Goal: Task Accomplishment & Management: Use online tool/utility

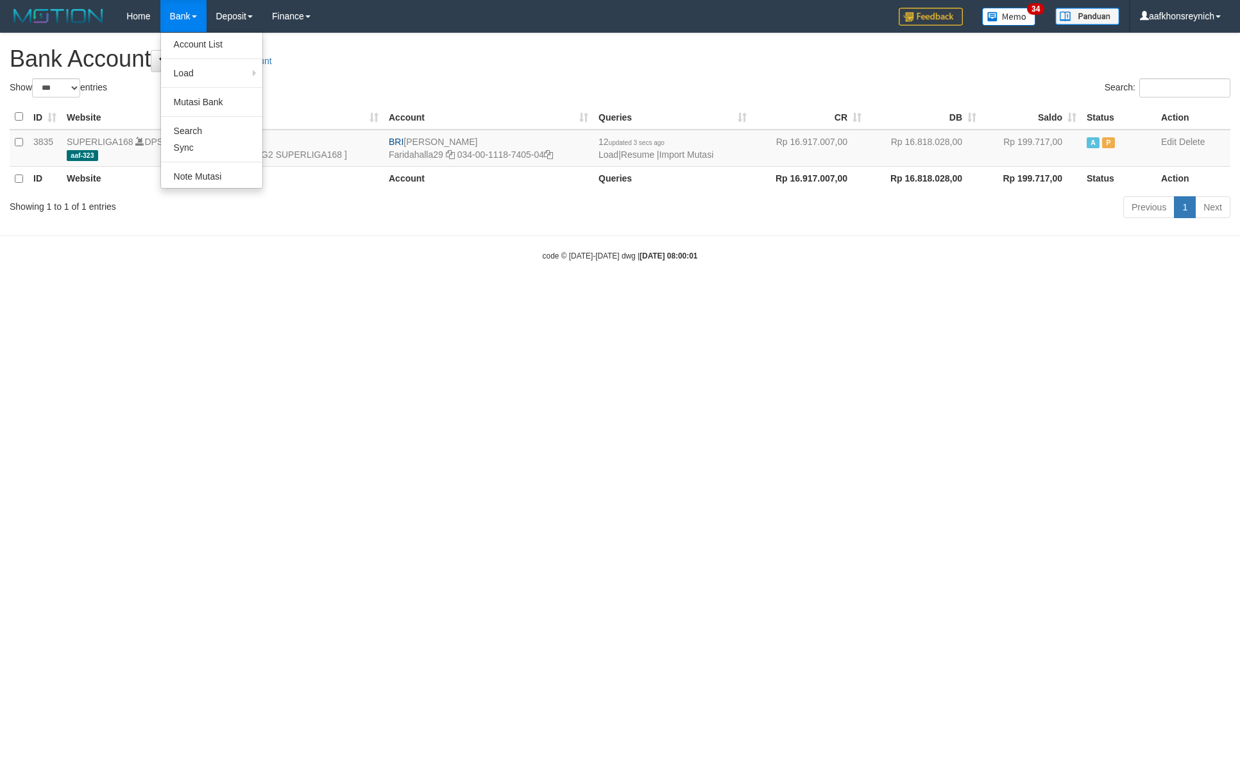
select select "***"
click at [194, 42] on link "Account List" at bounding box center [211, 44] width 101 height 17
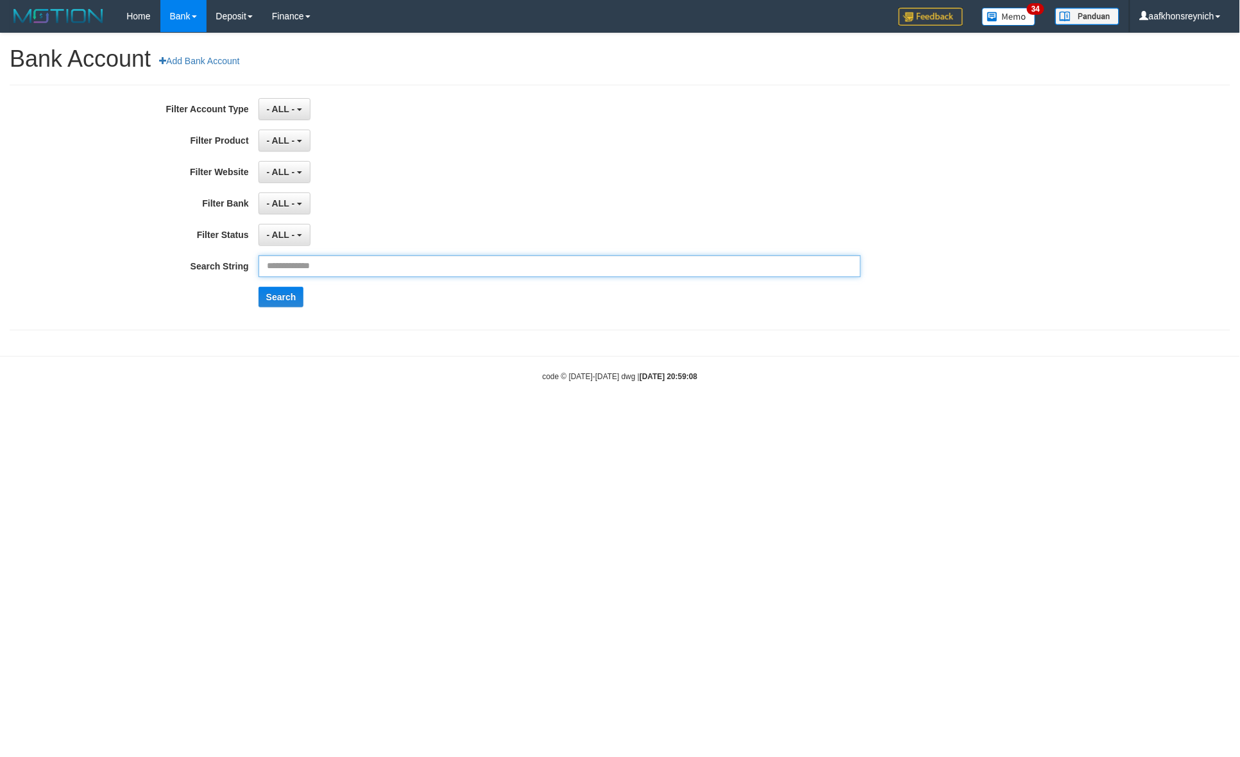
drag, startPoint x: 0, startPoint y: 0, endPoint x: 351, endPoint y: 279, distance: 448.8
click at [354, 273] on input "text" at bounding box center [559, 266] width 603 height 22
type input "**********"
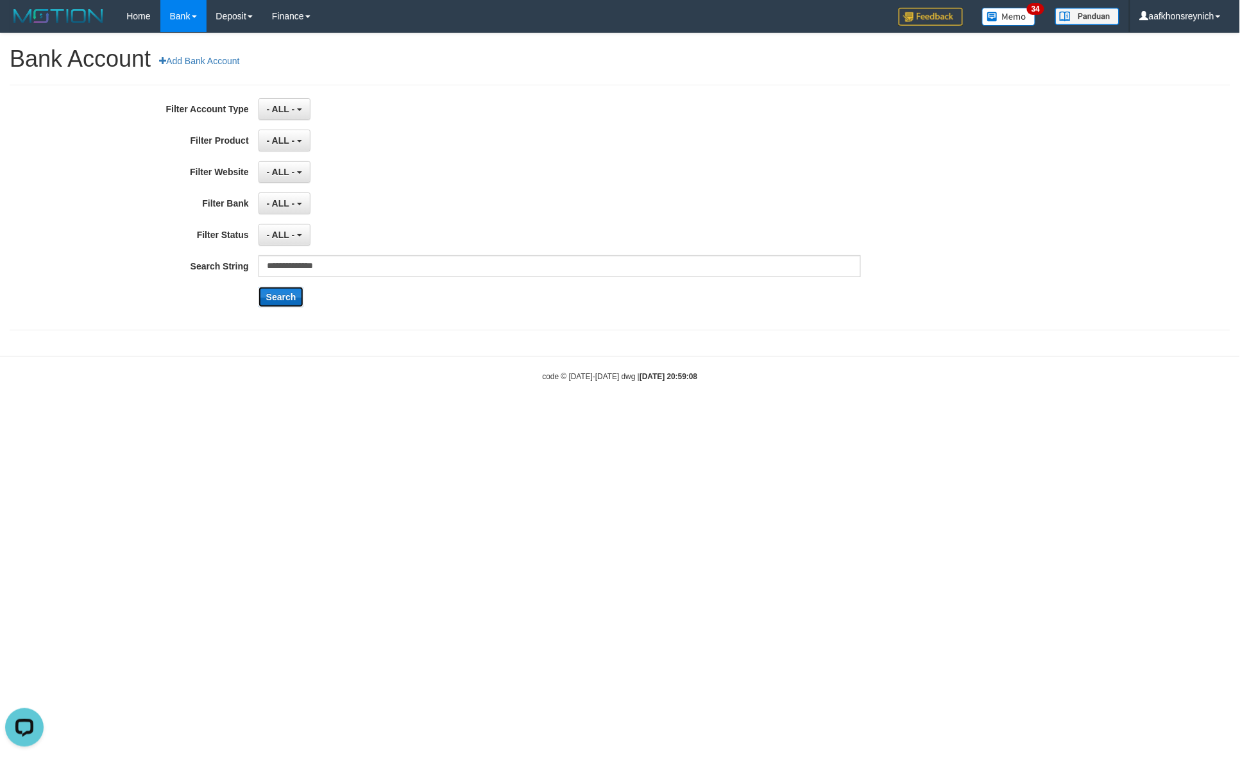
click at [292, 295] on button "Search" at bounding box center [281, 297] width 46 height 21
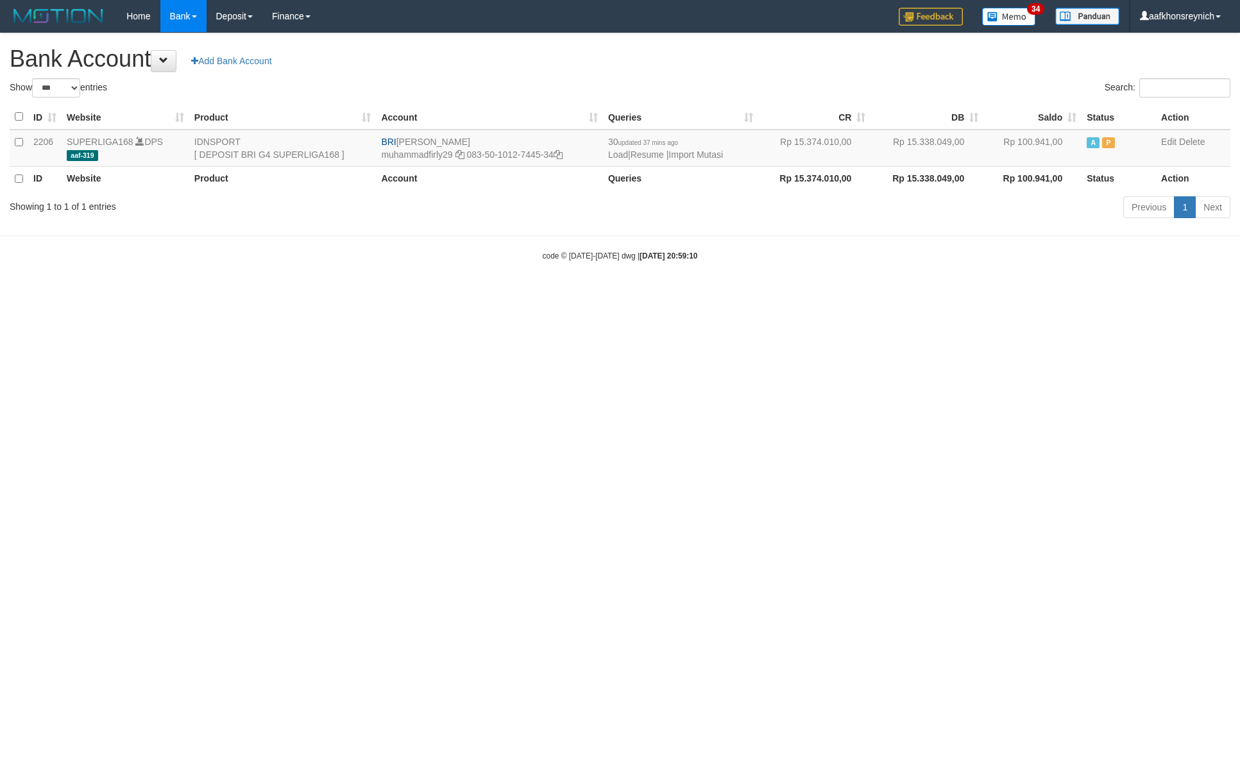
select select "***"
drag, startPoint x: 55, startPoint y: 457, endPoint x: 174, endPoint y: 473, distance: 121.0
click at [65, 294] on html "Toggle navigation Home Bank Account List Load By Website Group [ISPORT] SUPERLI…" at bounding box center [620, 147] width 1240 height 294
drag, startPoint x: 827, startPoint y: 507, endPoint x: 1127, endPoint y: 300, distance: 364.2
click at [828, 294] on html "Toggle navigation Home Bank Account List Load By Website Group [ISPORT] SUPERLI…" at bounding box center [620, 147] width 1240 height 294
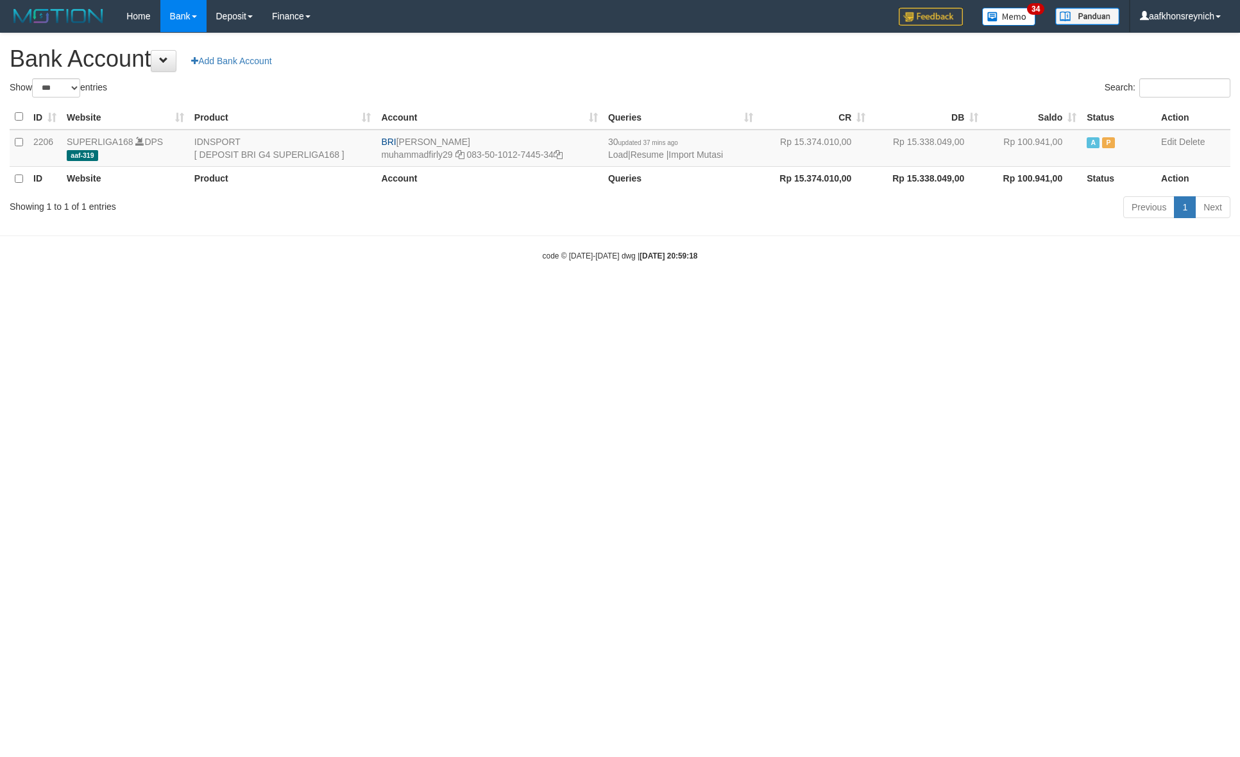
select select "***"
click at [706, 158] on link "Import Mutasi" at bounding box center [688, 154] width 55 height 10
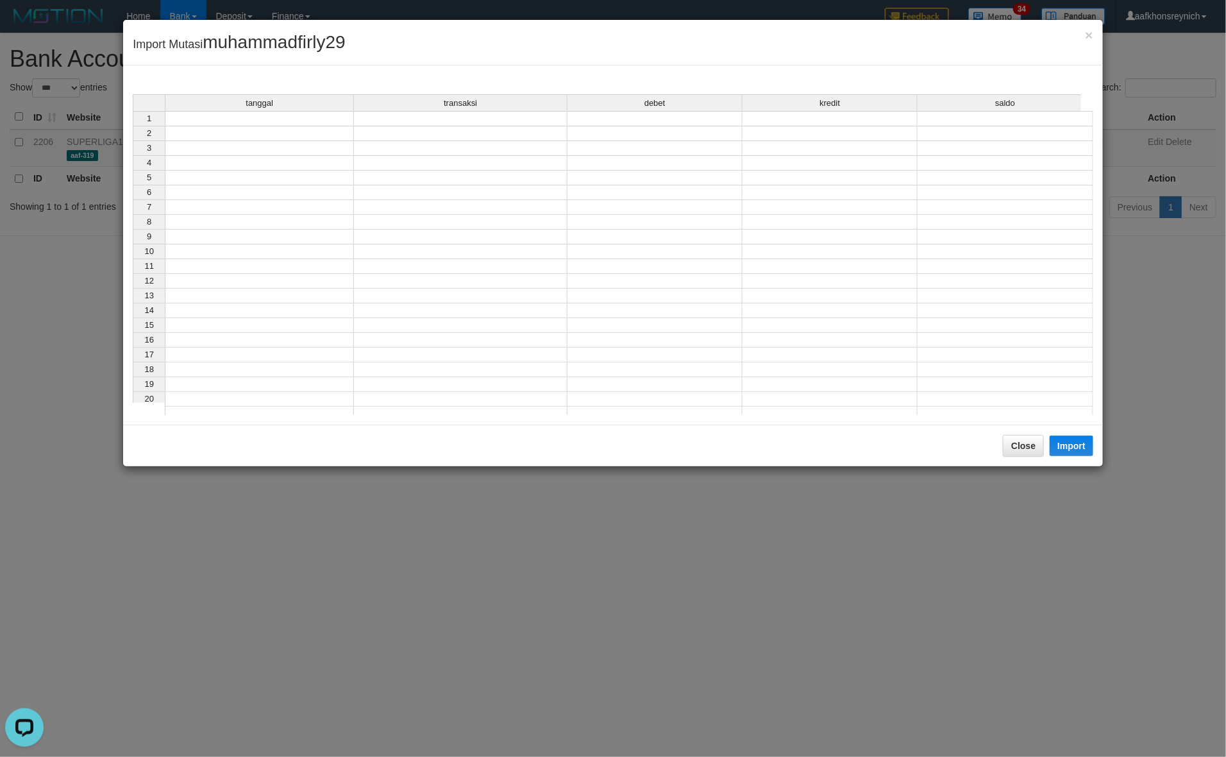
click at [341, 123] on td at bounding box center [259, 118] width 189 height 15
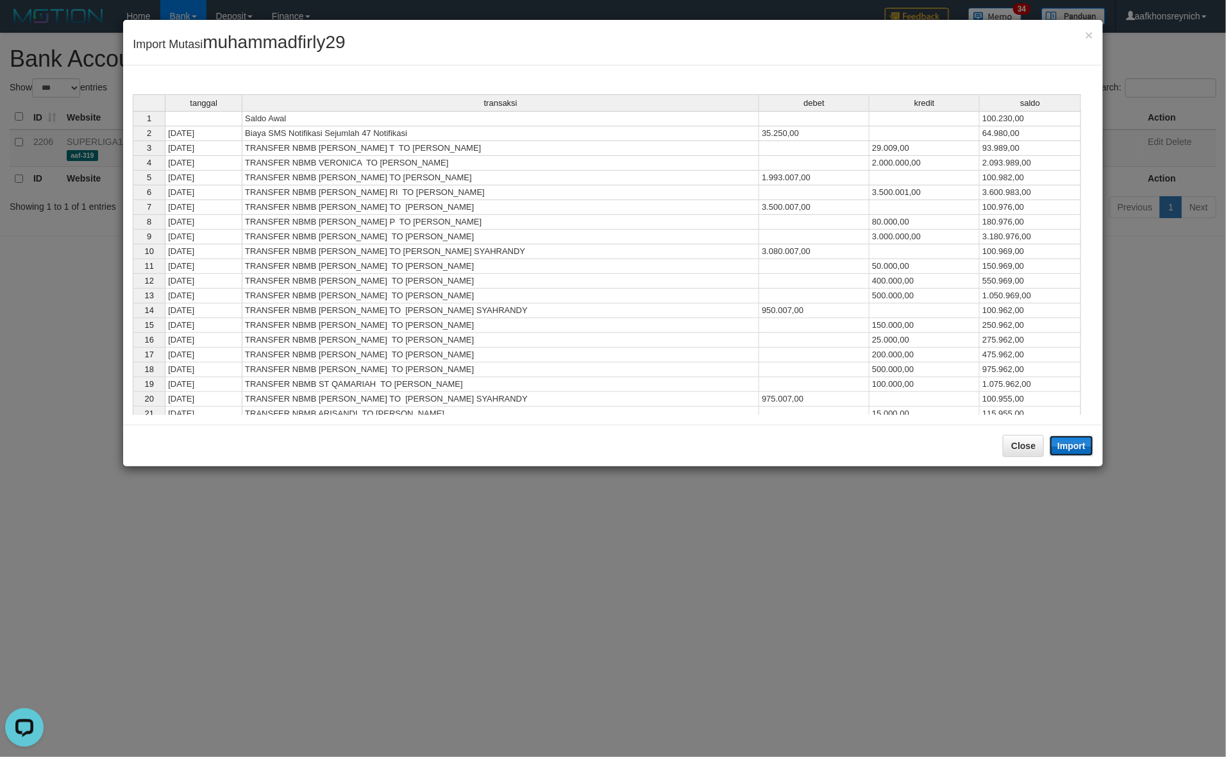
click at [1074, 450] on button "Import" at bounding box center [1072, 445] width 44 height 21
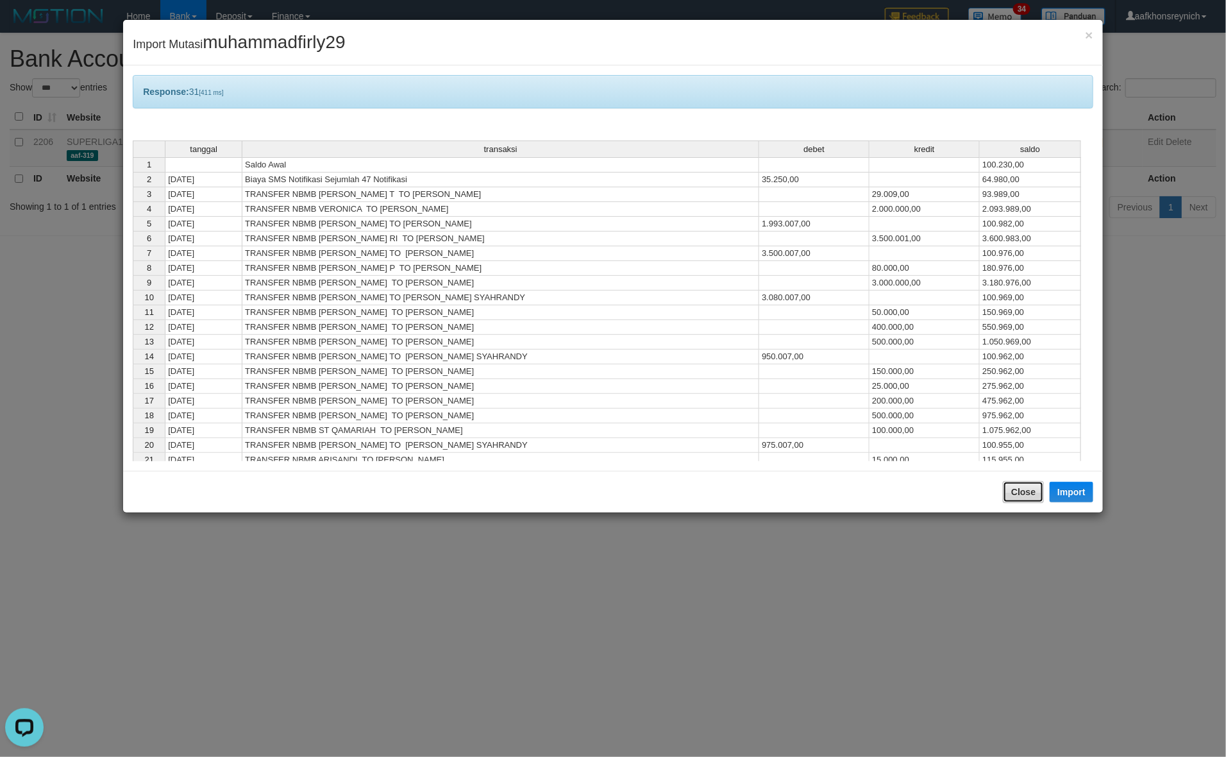
click at [1036, 499] on button "Close" at bounding box center [1023, 492] width 41 height 22
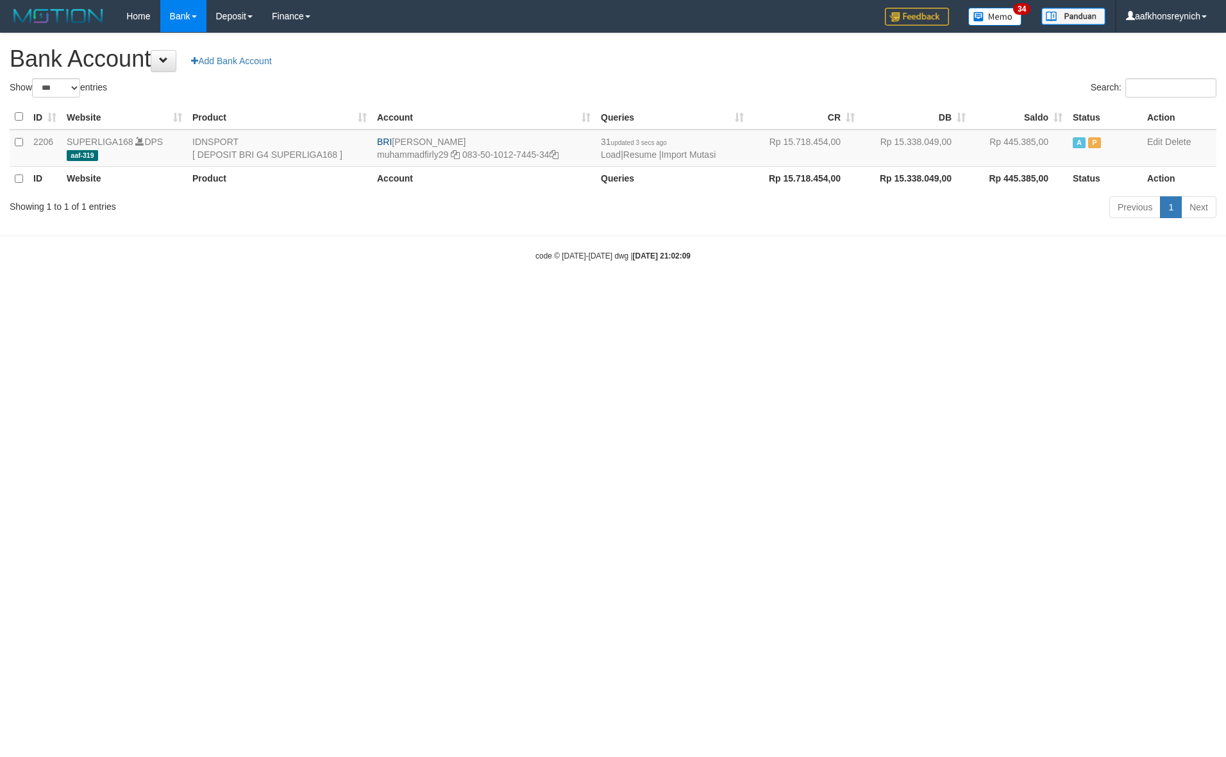
select select "***"
click at [685, 151] on link "Import Mutasi" at bounding box center [688, 154] width 55 height 10
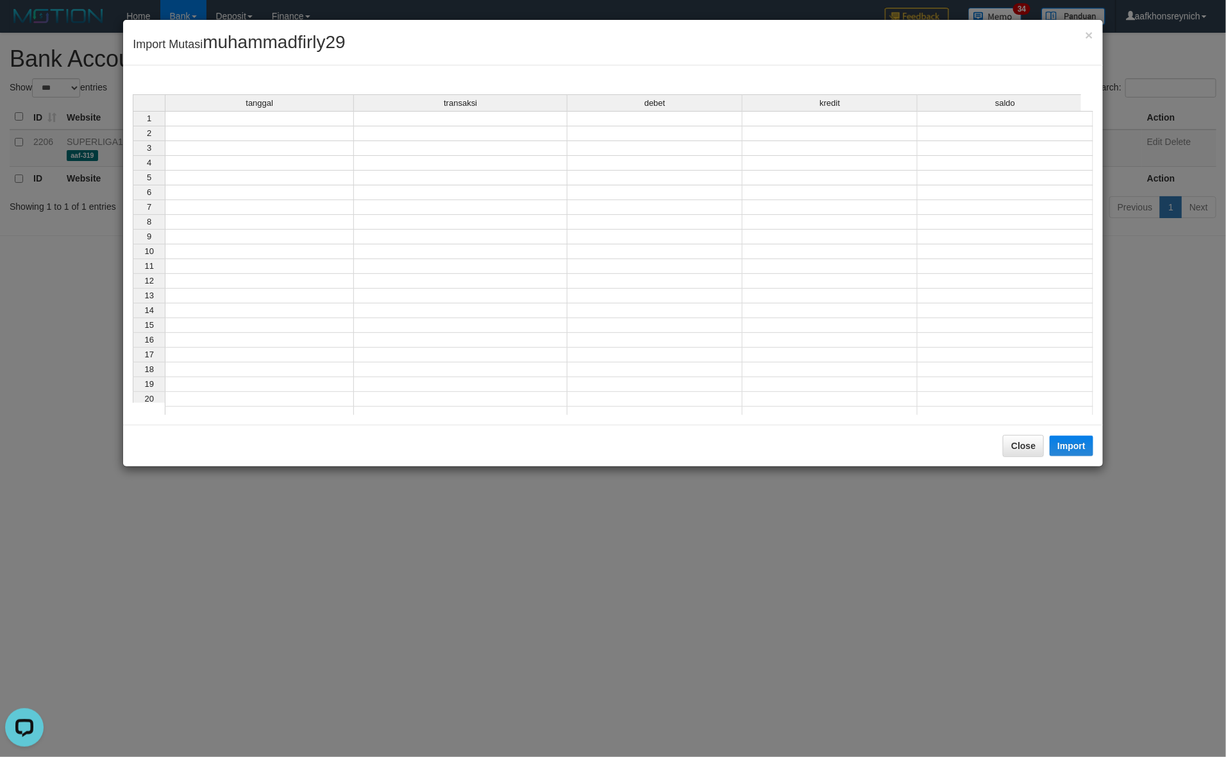
click at [294, 119] on td at bounding box center [259, 118] width 189 height 15
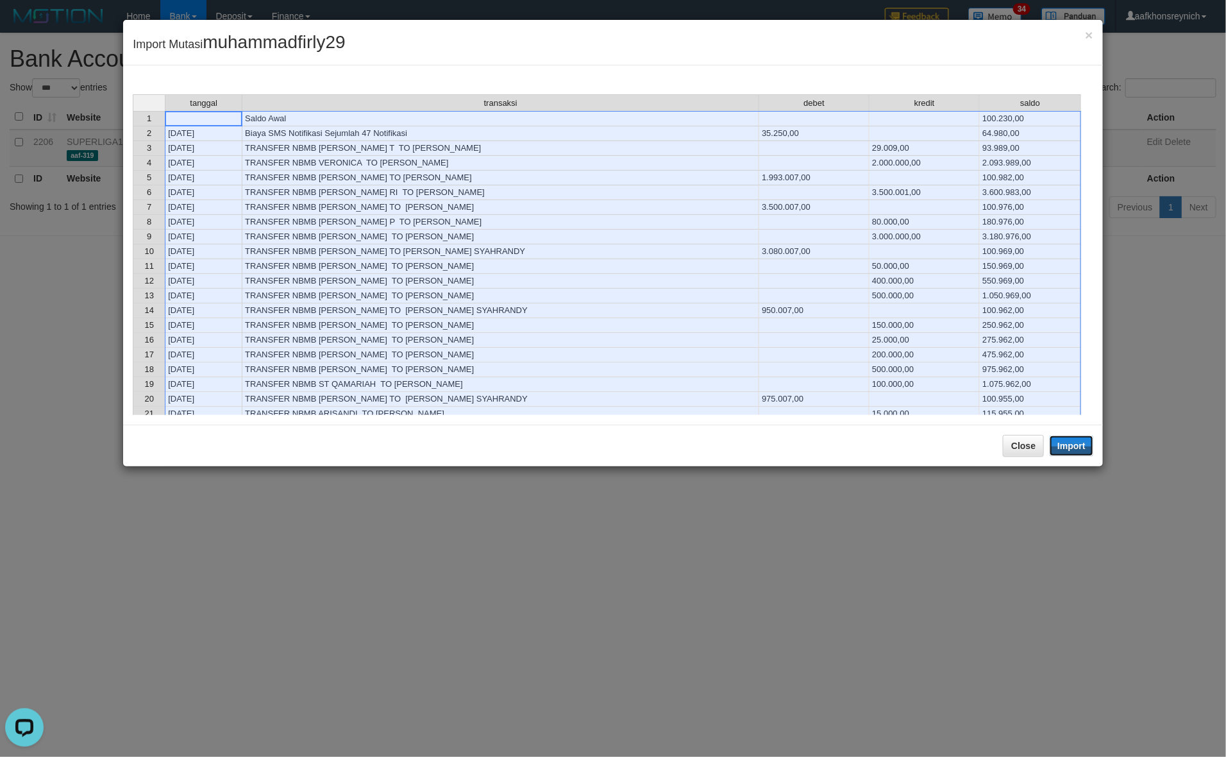
drag, startPoint x: 1086, startPoint y: 453, endPoint x: 1222, endPoint y: 462, distance: 136.3
click at [1091, 453] on button "Import" at bounding box center [1072, 445] width 44 height 21
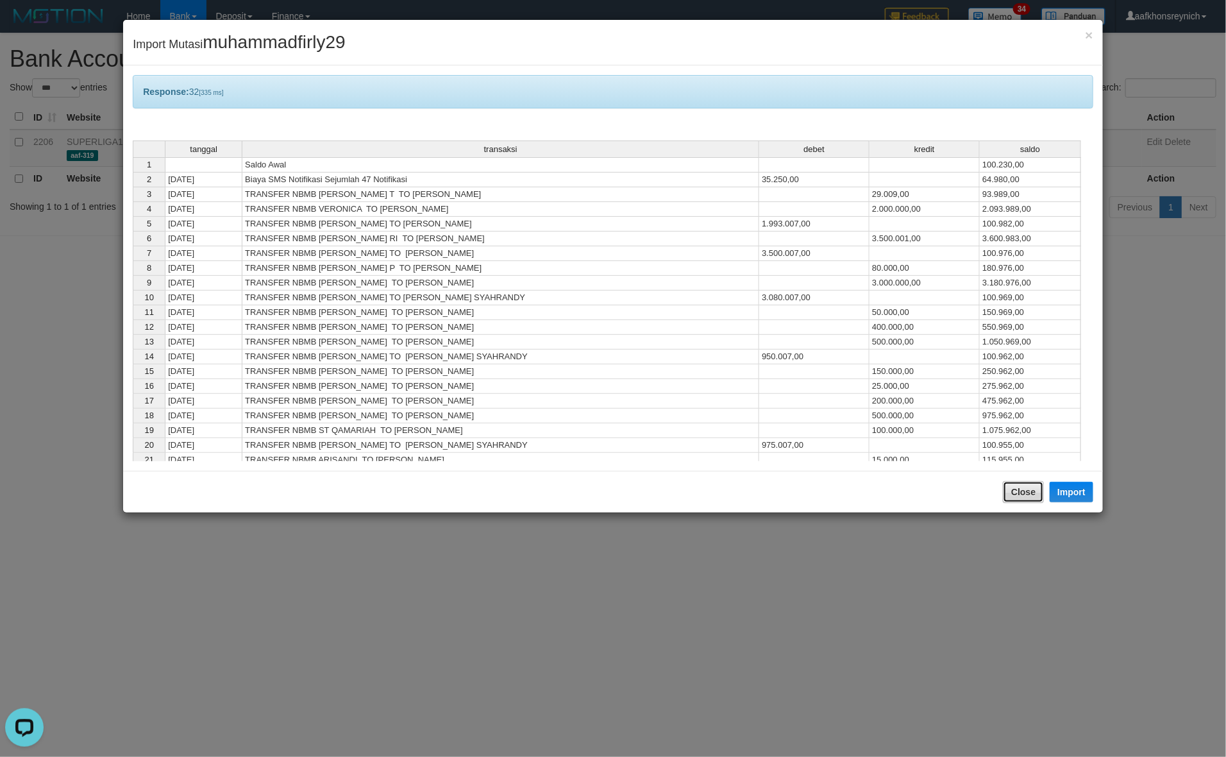
click at [1015, 498] on button "Close" at bounding box center [1023, 492] width 41 height 22
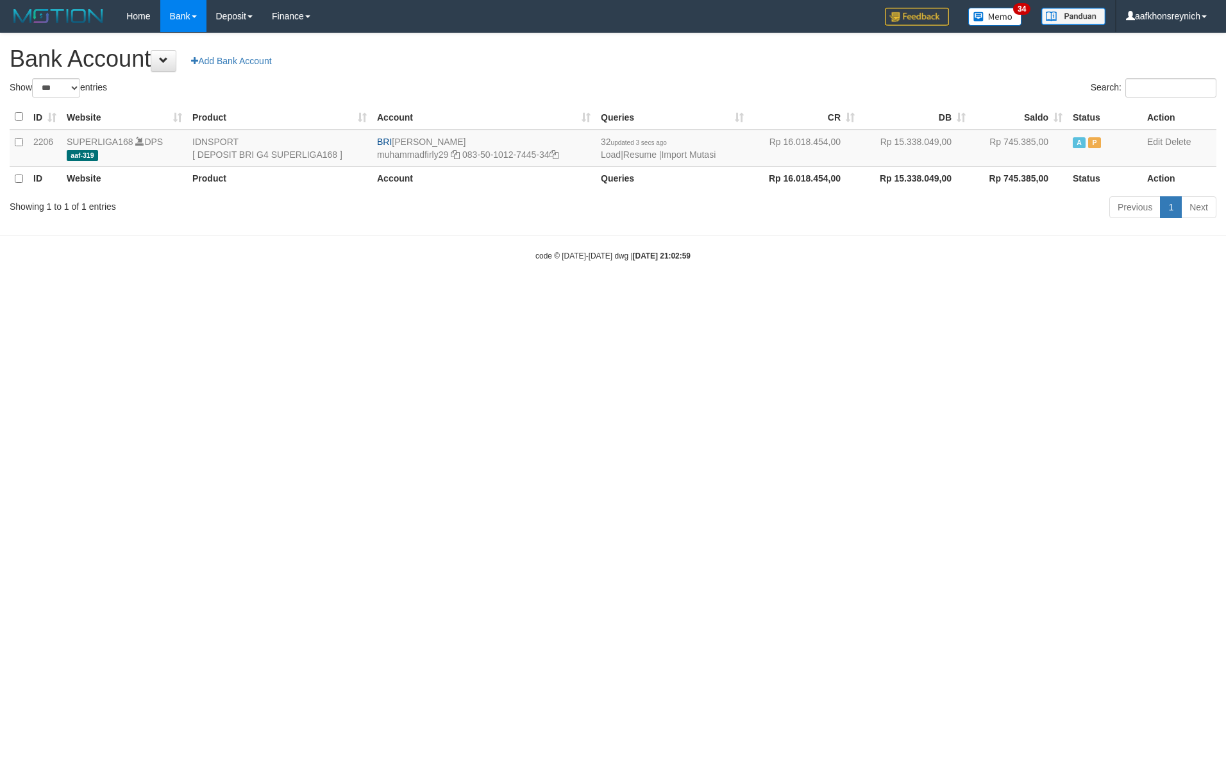
select select "***"
click at [682, 154] on link "Import Mutasi" at bounding box center [688, 154] width 55 height 10
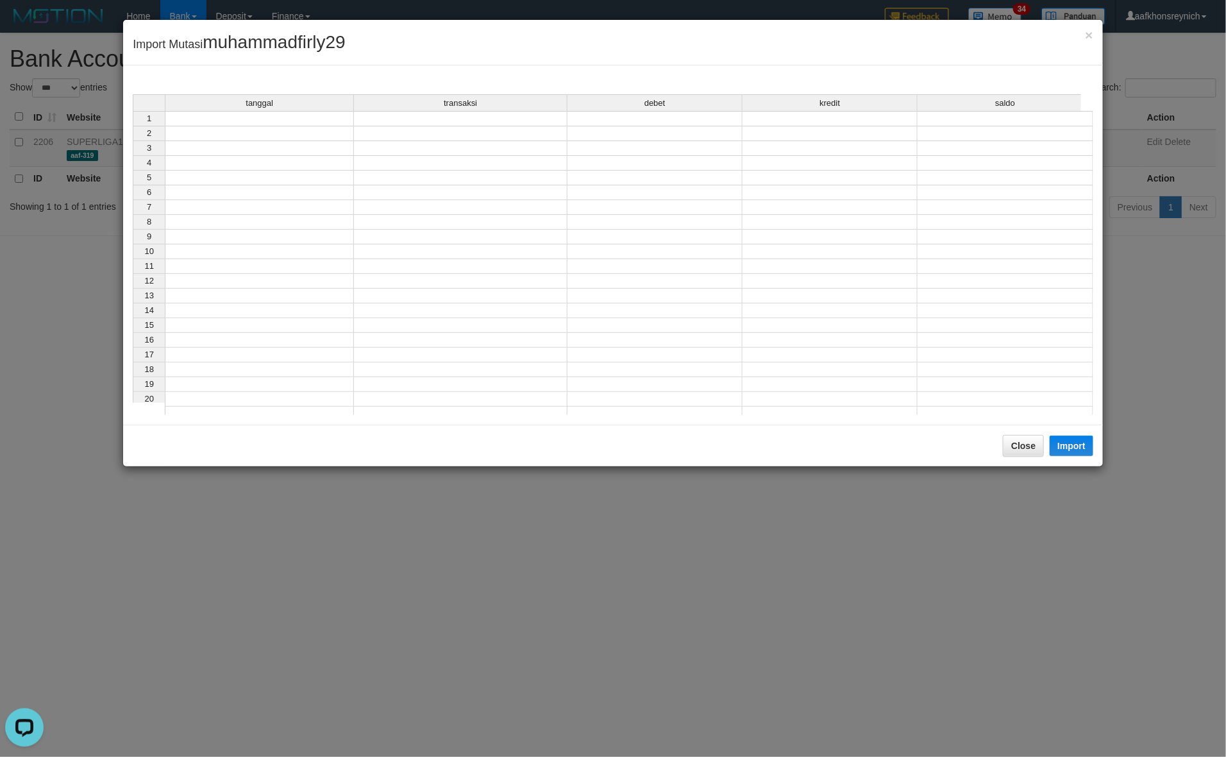
click at [311, 122] on td at bounding box center [259, 118] width 189 height 15
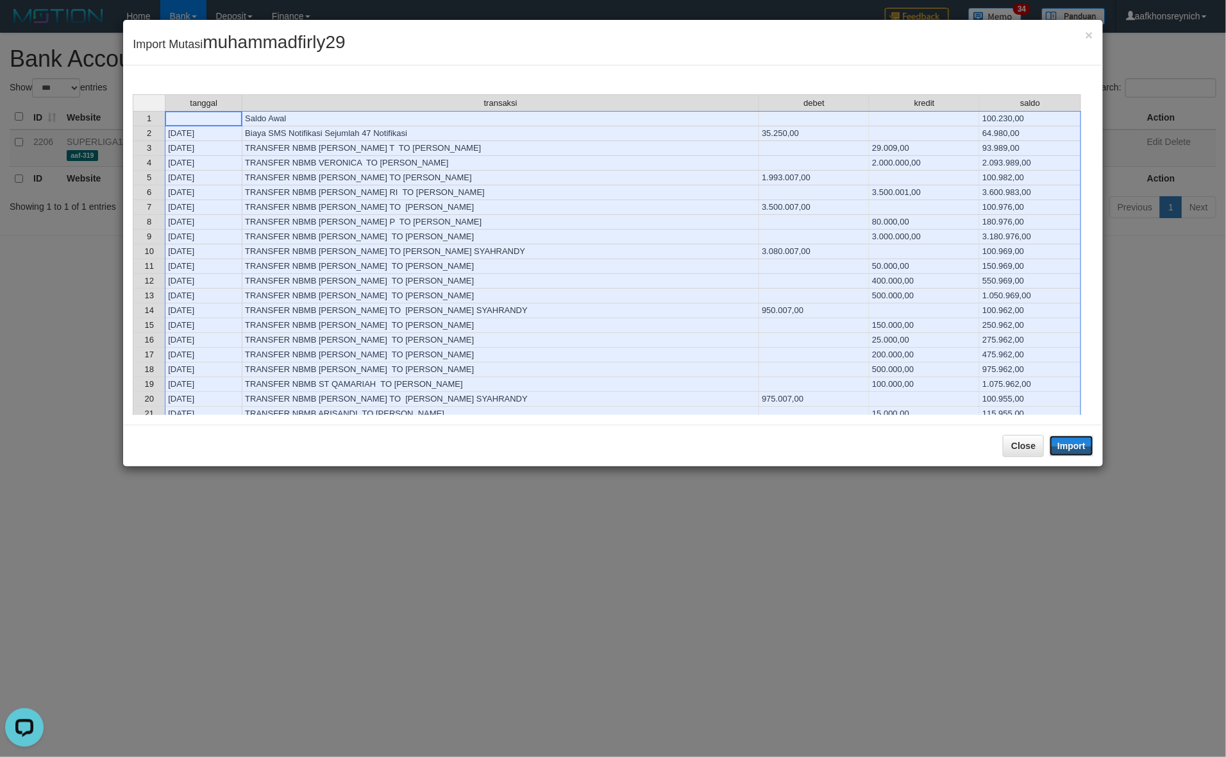
drag, startPoint x: 1088, startPoint y: 450, endPoint x: 1219, endPoint y: 446, distance: 130.3
click at [1088, 449] on button "Import" at bounding box center [1072, 445] width 44 height 21
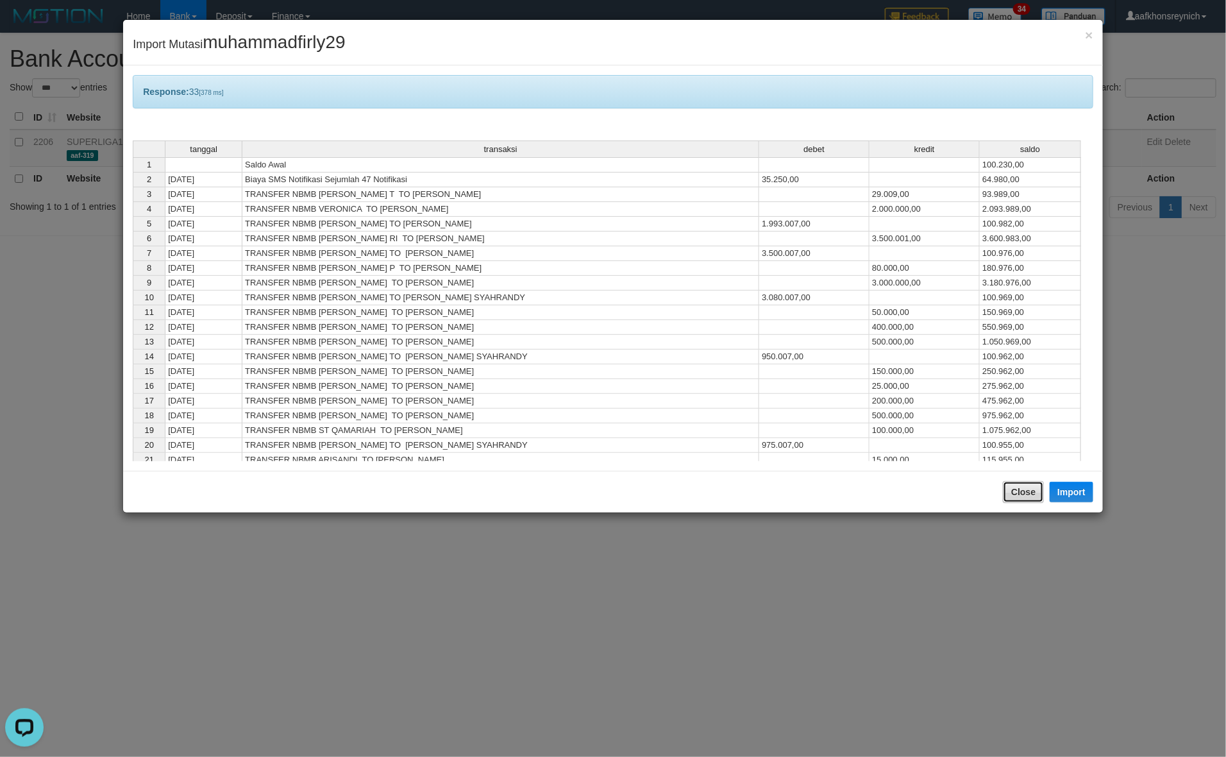
click at [1024, 489] on button "Close" at bounding box center [1023, 492] width 41 height 22
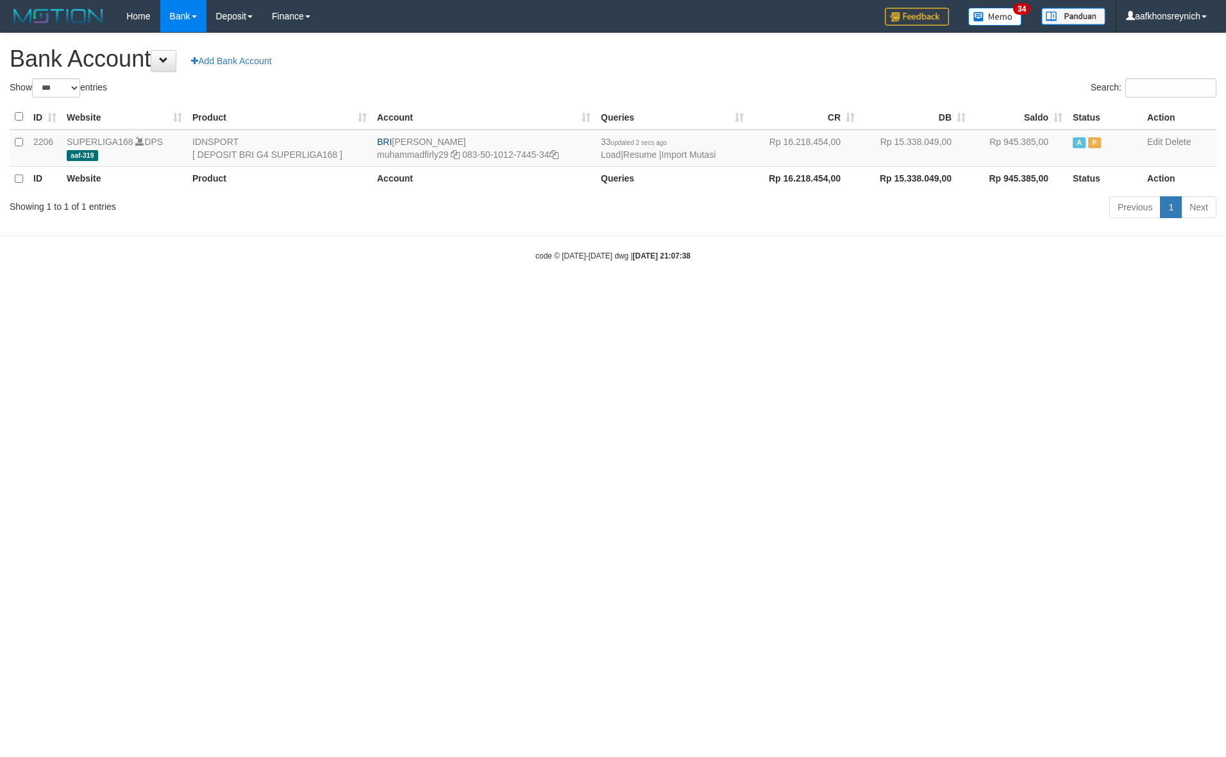
select select "***"
drag, startPoint x: 396, startPoint y: 139, endPoint x: 481, endPoint y: 138, distance: 85.3
click at [481, 138] on td "BRI MUHAMMAD FIRLY muhammadfirly29 083-50-1012-7445-34" at bounding box center [484, 148] width 224 height 37
copy td "[PERSON_NAME]"
drag, startPoint x: 559, startPoint y: 158, endPoint x: 575, endPoint y: 165, distance: 18.4
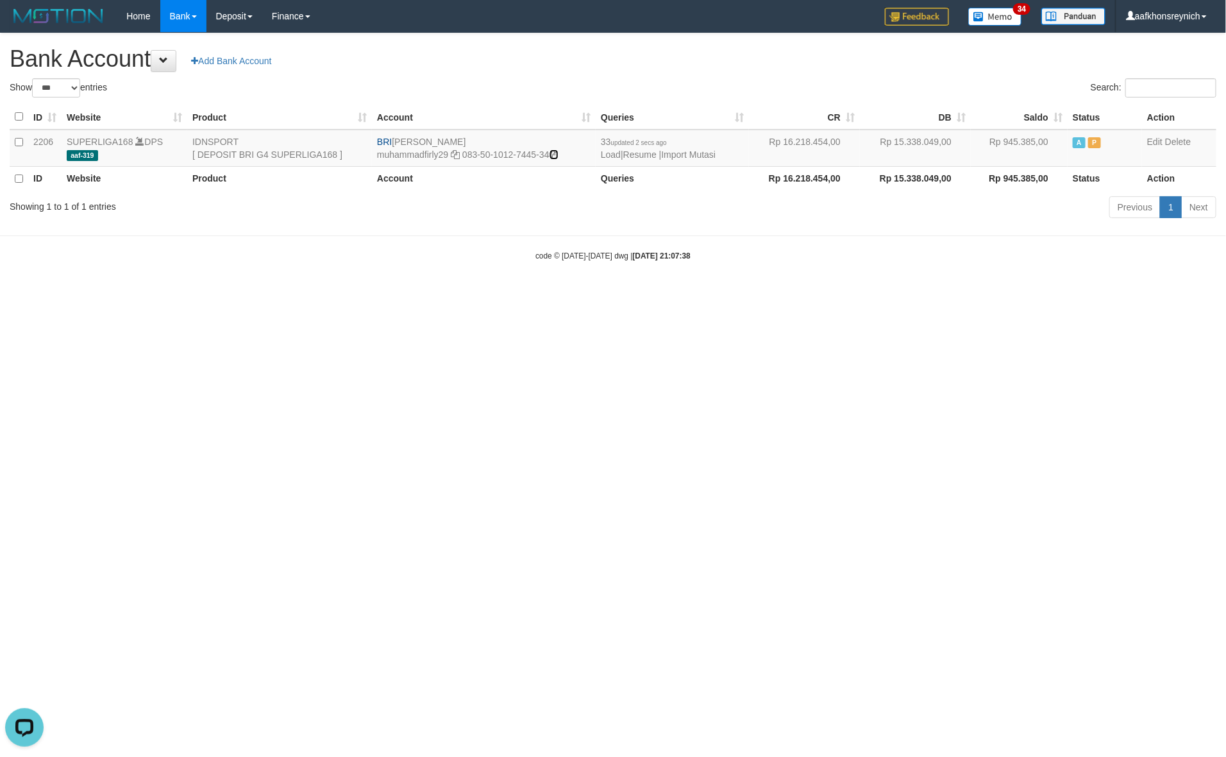
click at [559, 158] on icon at bounding box center [554, 154] width 9 height 9
copy td "[PERSON_NAME]"
click at [693, 154] on link "Import Mutasi" at bounding box center [688, 154] width 55 height 10
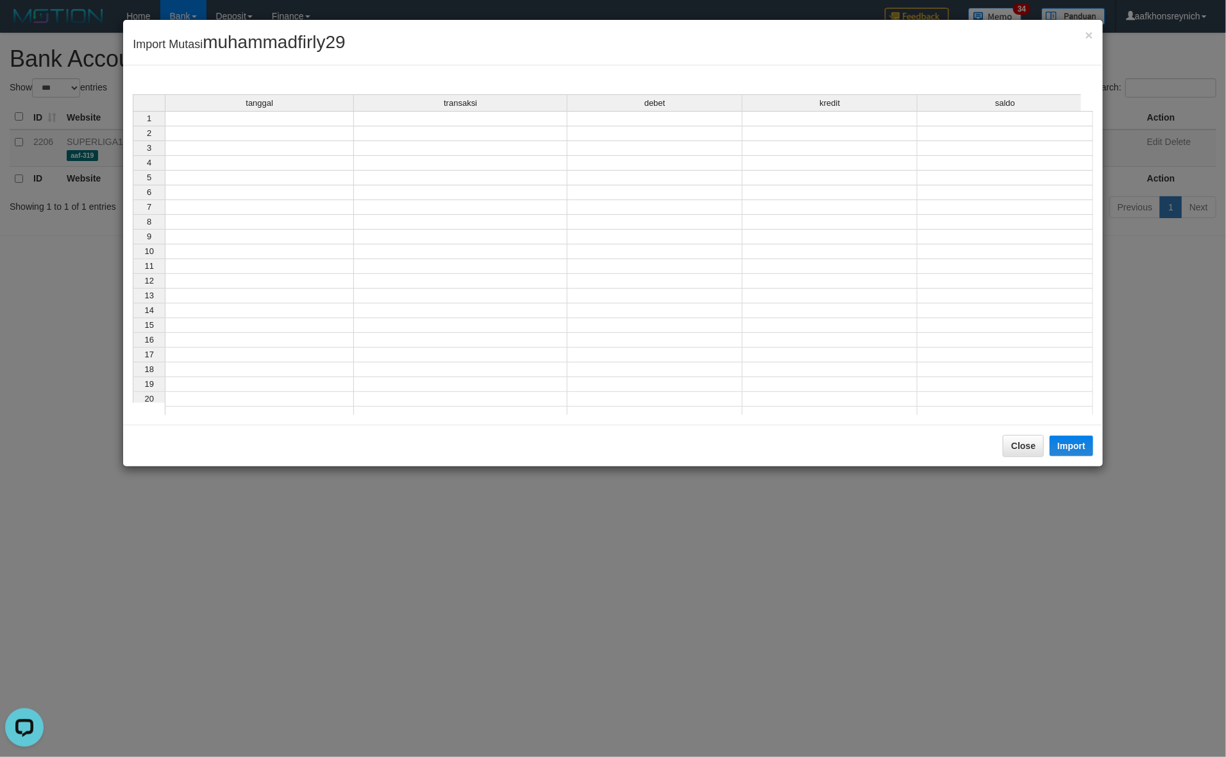
click at [312, 123] on td at bounding box center [259, 118] width 189 height 15
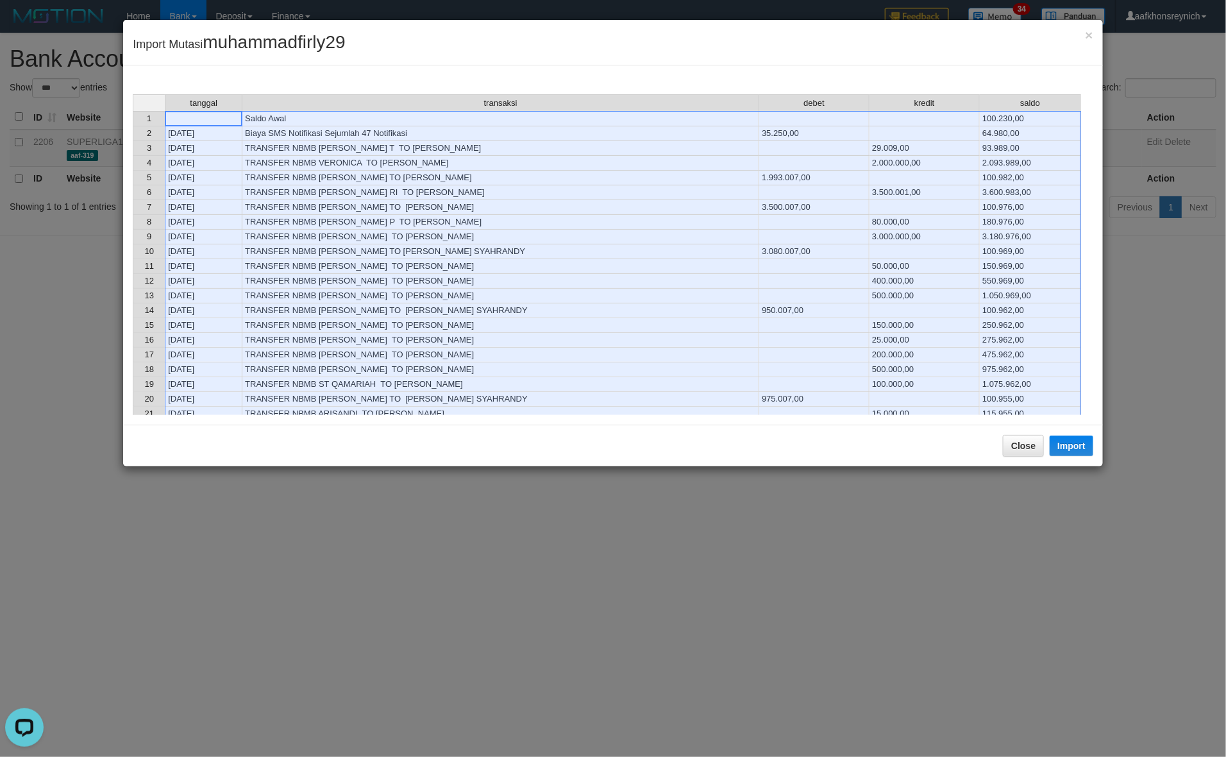
click at [1094, 448] on div "Close Import" at bounding box center [613, 446] width 980 height 42
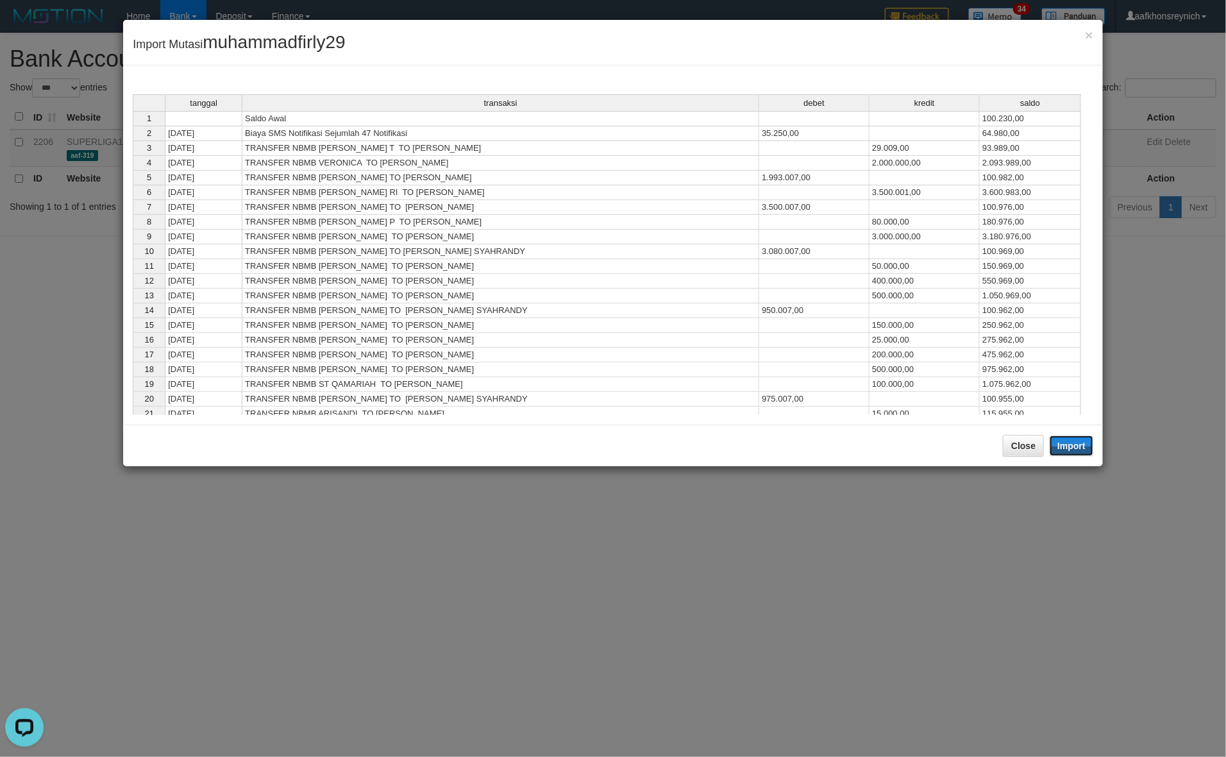
drag, startPoint x: 1073, startPoint y: 447, endPoint x: 1222, endPoint y: 457, distance: 149.8
click at [1075, 447] on button "Import" at bounding box center [1072, 445] width 44 height 21
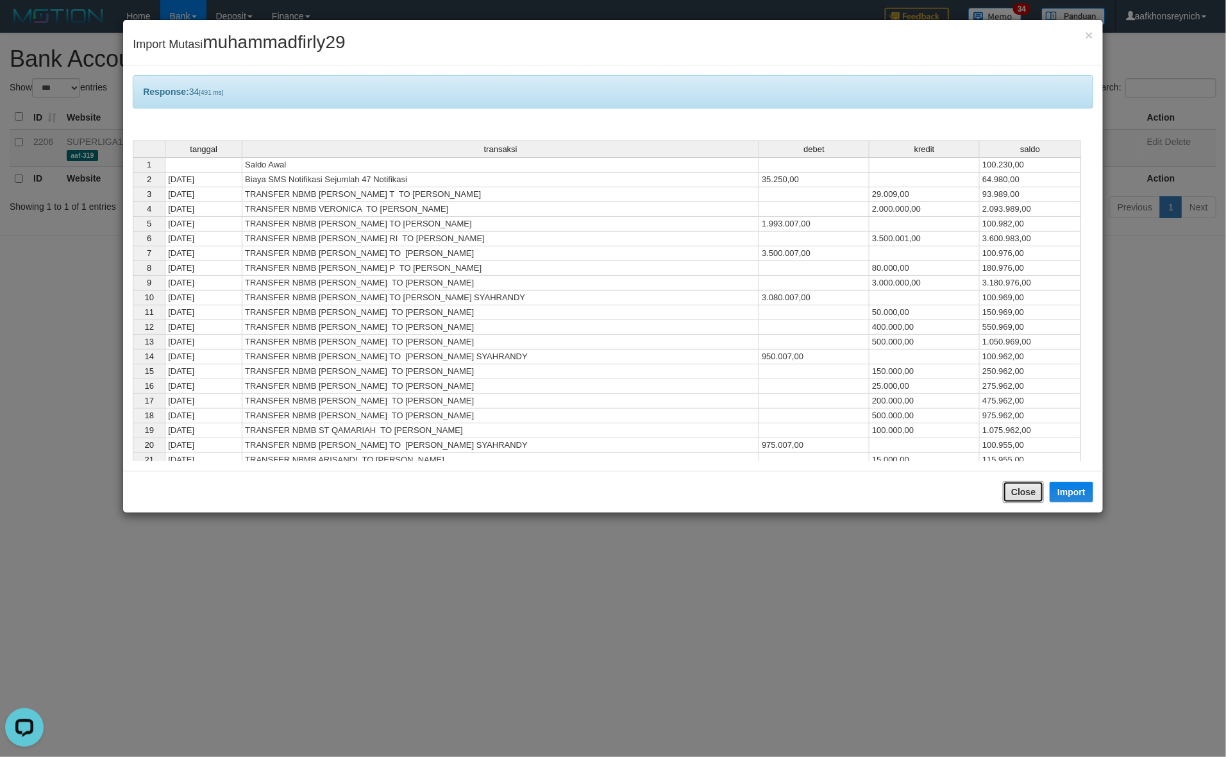
drag, startPoint x: 1025, startPoint y: 492, endPoint x: 1033, endPoint y: 486, distance: 9.6
click at [1027, 491] on button "Close" at bounding box center [1023, 492] width 41 height 22
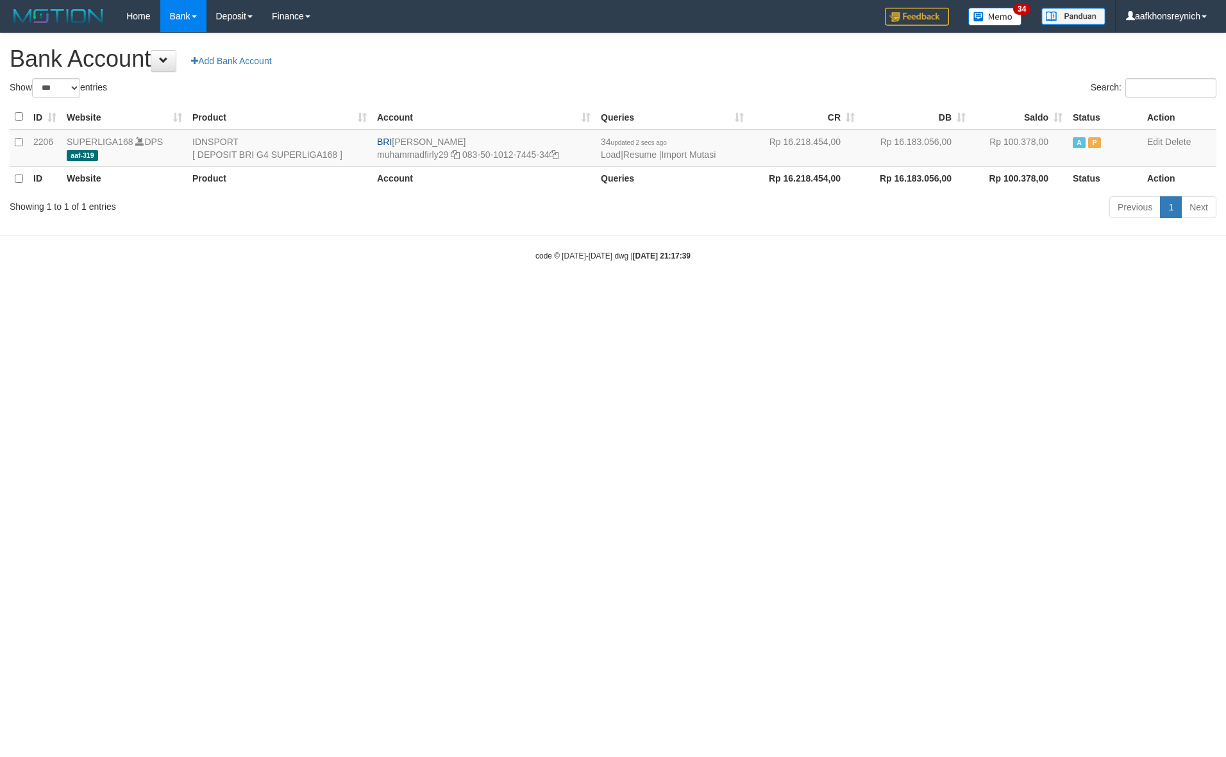
select select "***"
click at [703, 146] on td "34 updated 2 secs ago Load | Resume | Import Mutasi" at bounding box center [672, 148] width 153 height 37
click at [703, 155] on link "Import Mutasi" at bounding box center [688, 154] width 55 height 10
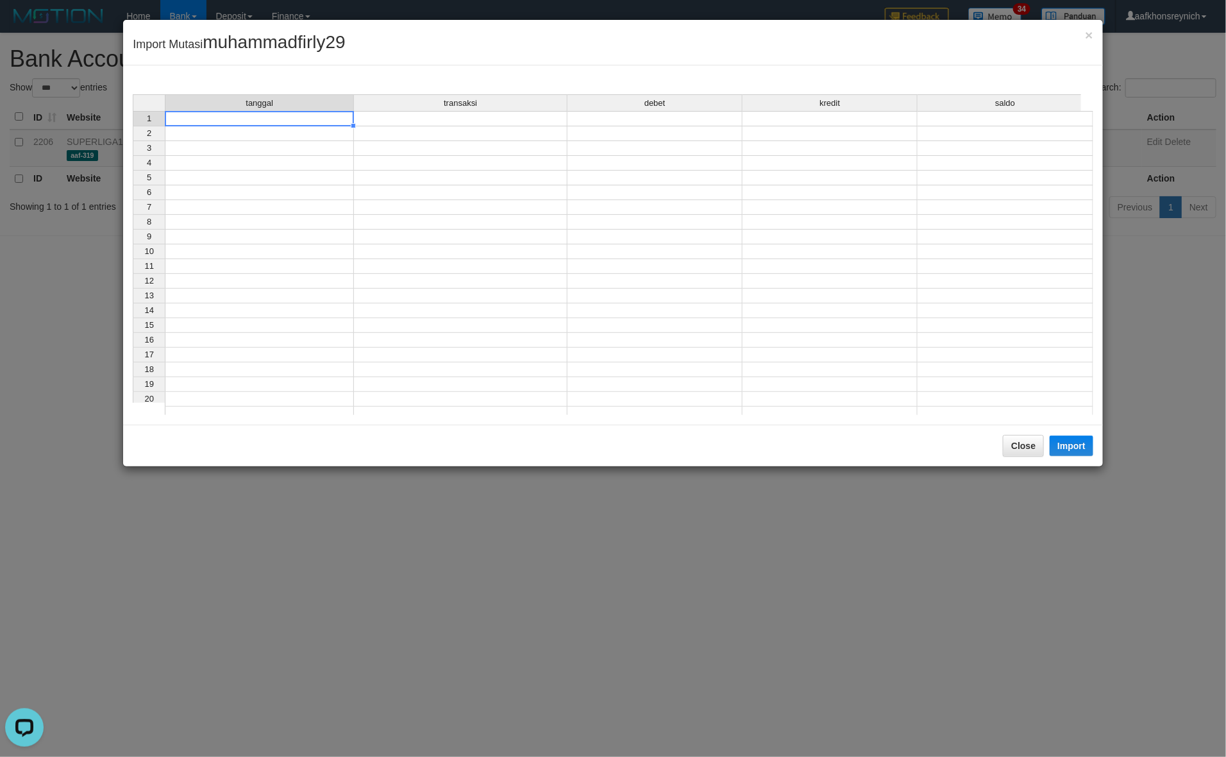
click at [339, 114] on td at bounding box center [259, 118] width 189 height 15
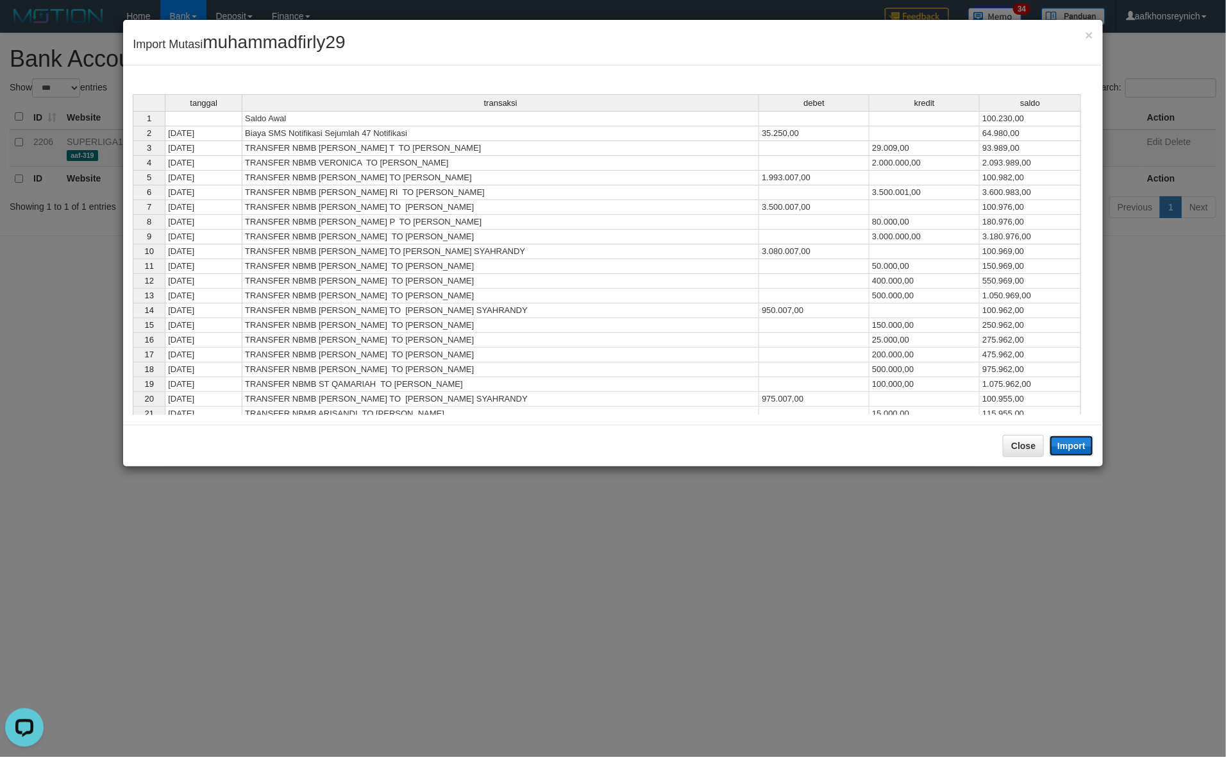
drag, startPoint x: 1079, startPoint y: 439, endPoint x: 1224, endPoint y: 476, distance: 149.5
click at [1079, 440] on button "Import" at bounding box center [1072, 445] width 44 height 21
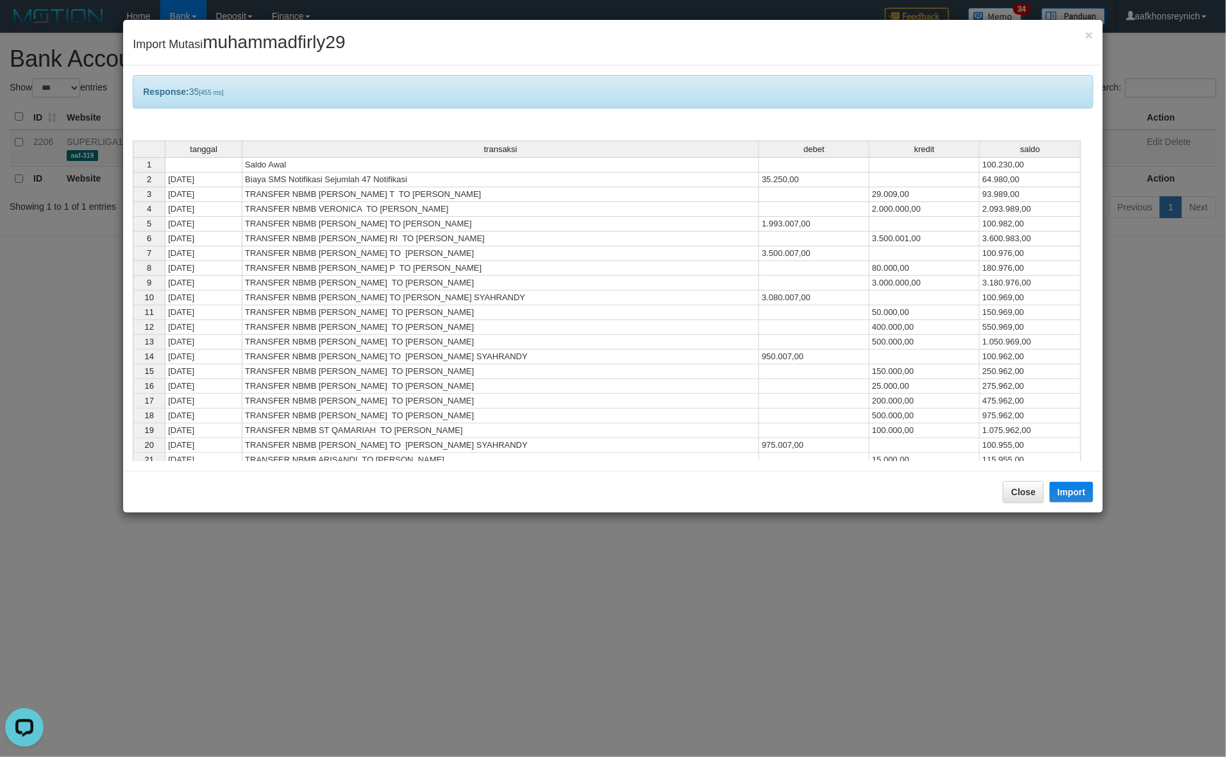
click at [1006, 479] on div "Close Import" at bounding box center [613, 492] width 980 height 42
drag, startPoint x: 1005, startPoint y: 486, endPoint x: 1097, endPoint y: 369, distance: 148.8
click at [1005, 489] on button "Close" at bounding box center [1023, 492] width 41 height 22
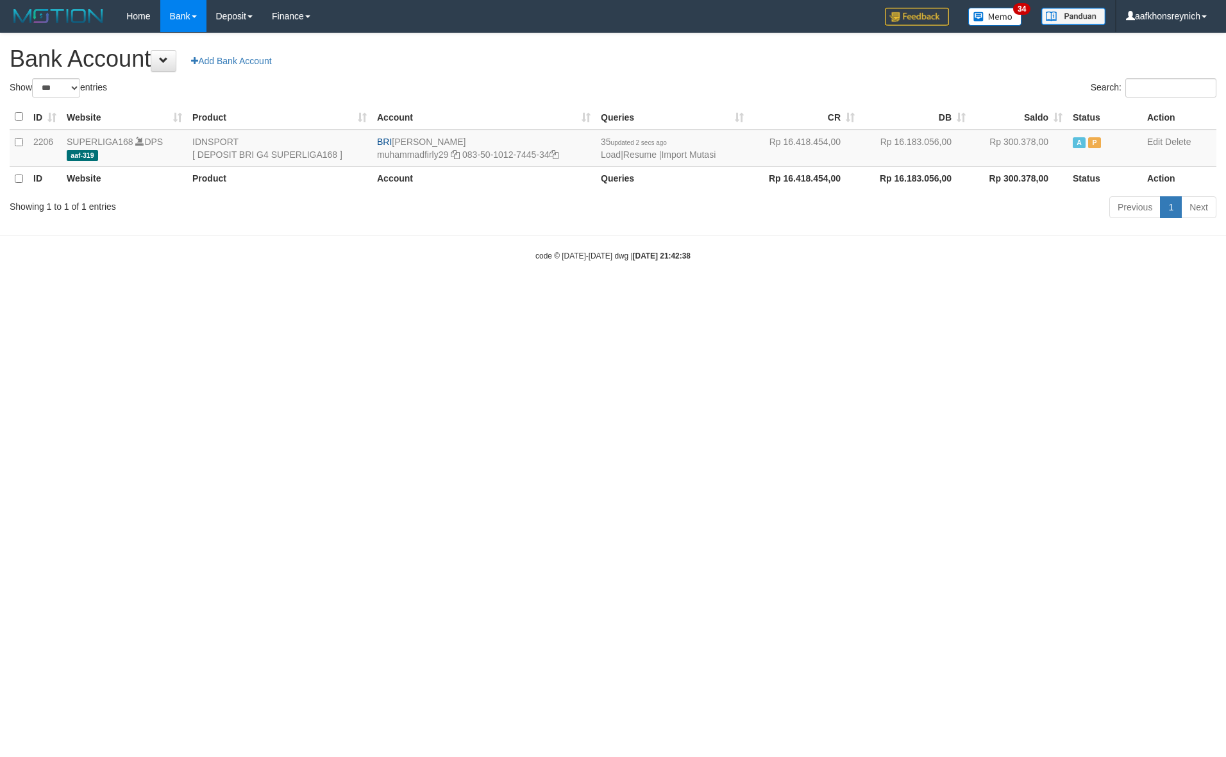
select select "***"
click at [677, 152] on link "Import Mutasi" at bounding box center [688, 154] width 55 height 10
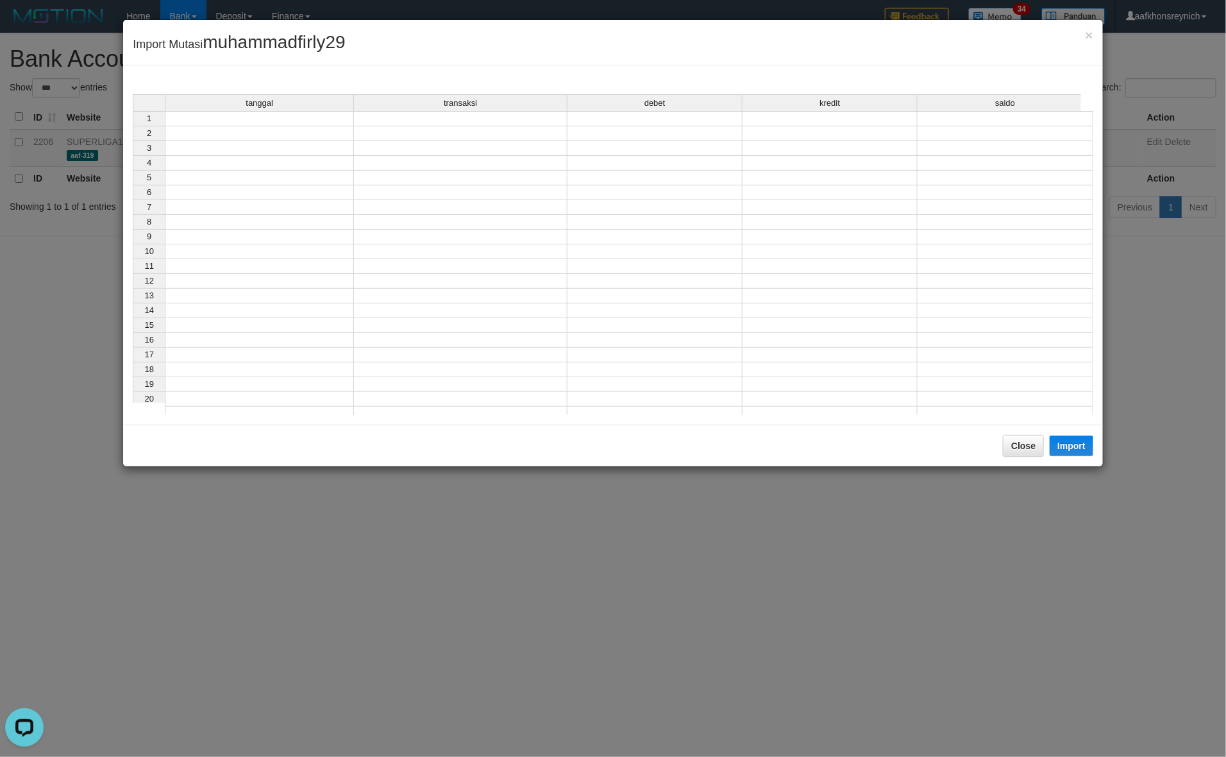
click at [309, 112] on div "tanggal transaksi debet kredit saldo" at bounding box center [607, 103] width 949 height 19
click at [133, 126] on div "tanggal transaksi debet kredit saldo 1 2 3 4 5 6 7 8 9 10 11 12 13 14 15 16 17 …" at bounding box center [133, 257] width 0 height 327
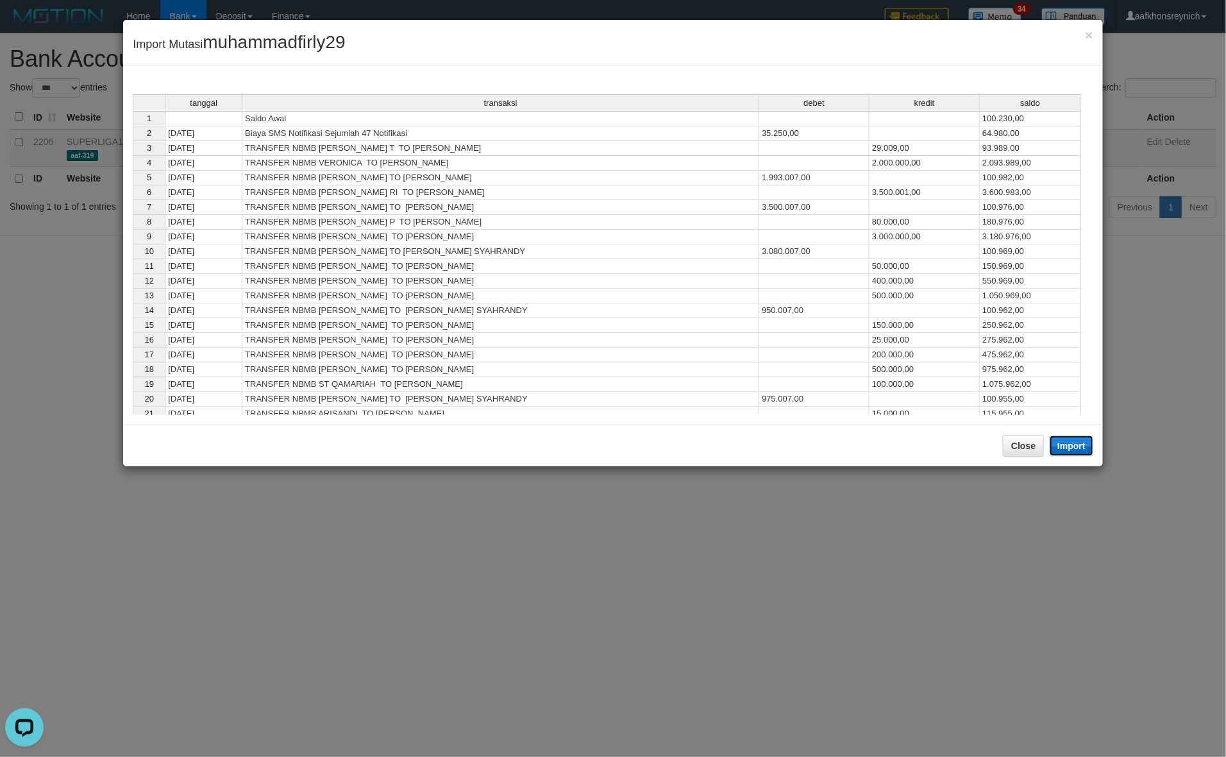
click at [1079, 450] on button "Import" at bounding box center [1072, 445] width 44 height 21
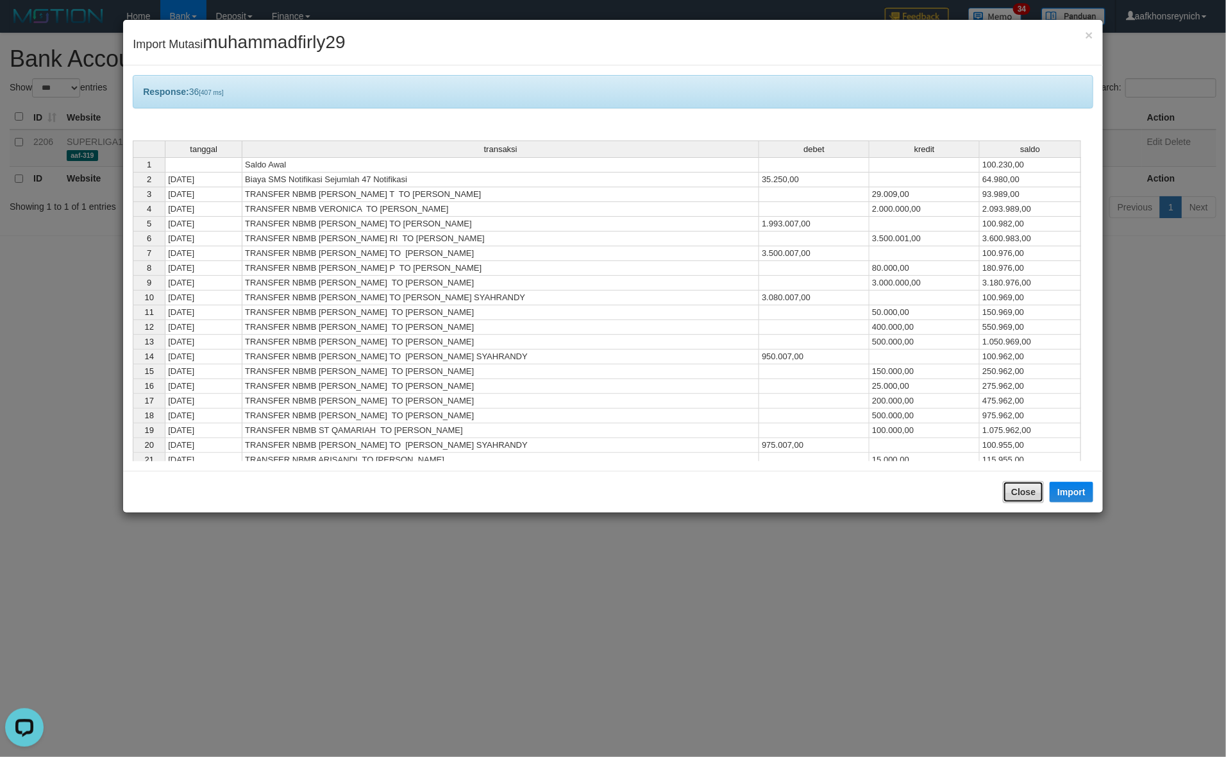
drag, startPoint x: 1043, startPoint y: 495, endPoint x: 1190, endPoint y: 359, distance: 199.7
click at [1042, 495] on button "Close" at bounding box center [1023, 492] width 41 height 22
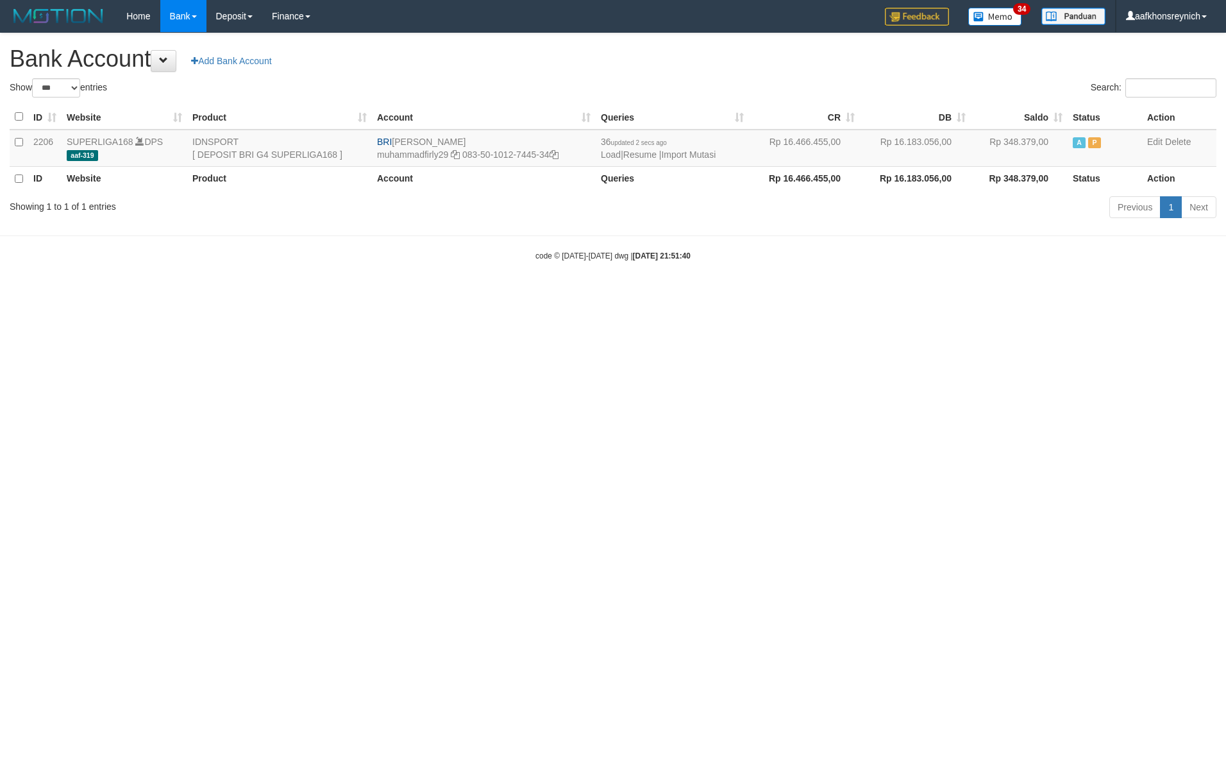
select select "***"
click at [1097, 294] on html "Toggle navigation Home Bank Account List Load By Website Group [ISPORT] SUPERLI…" at bounding box center [613, 147] width 1226 height 294
select select "***"
click at [710, 155] on link "Import Mutasi" at bounding box center [688, 154] width 55 height 10
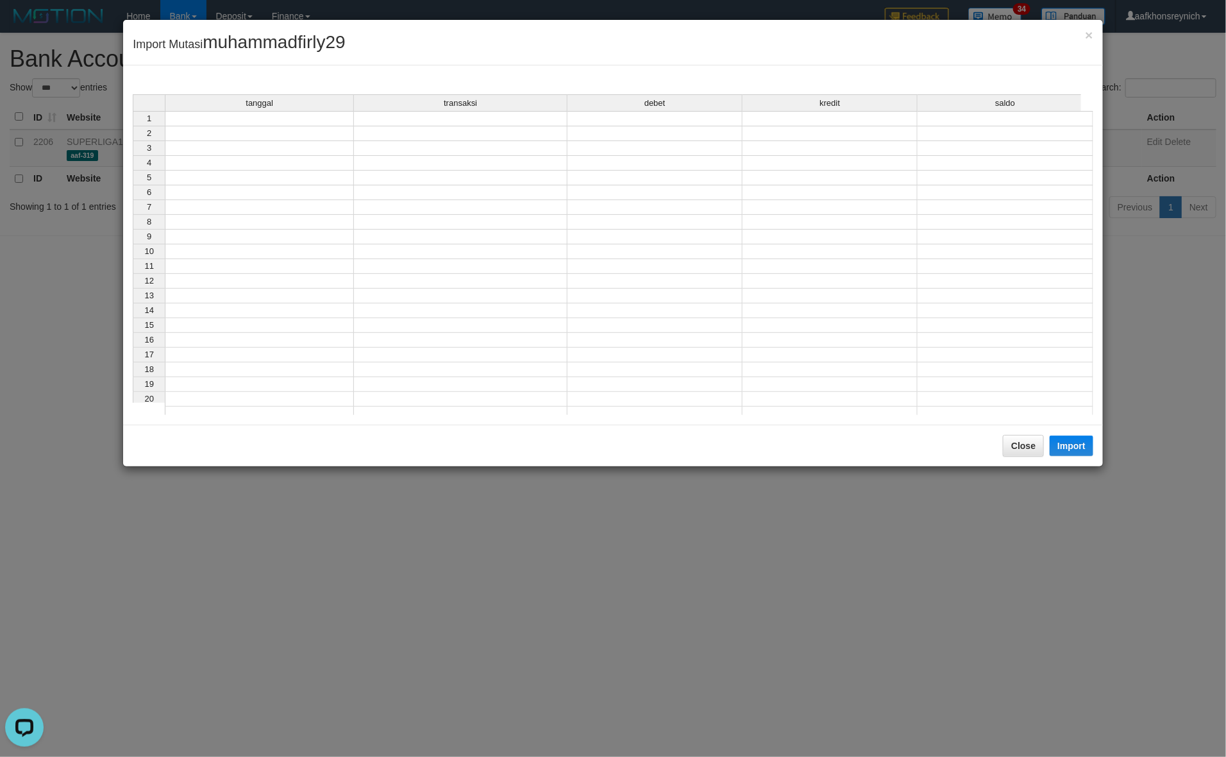
drag, startPoint x: 316, startPoint y: 130, endPoint x: 323, endPoint y: 129, distance: 7.1
click at [299, 119] on td at bounding box center [259, 118] width 189 height 15
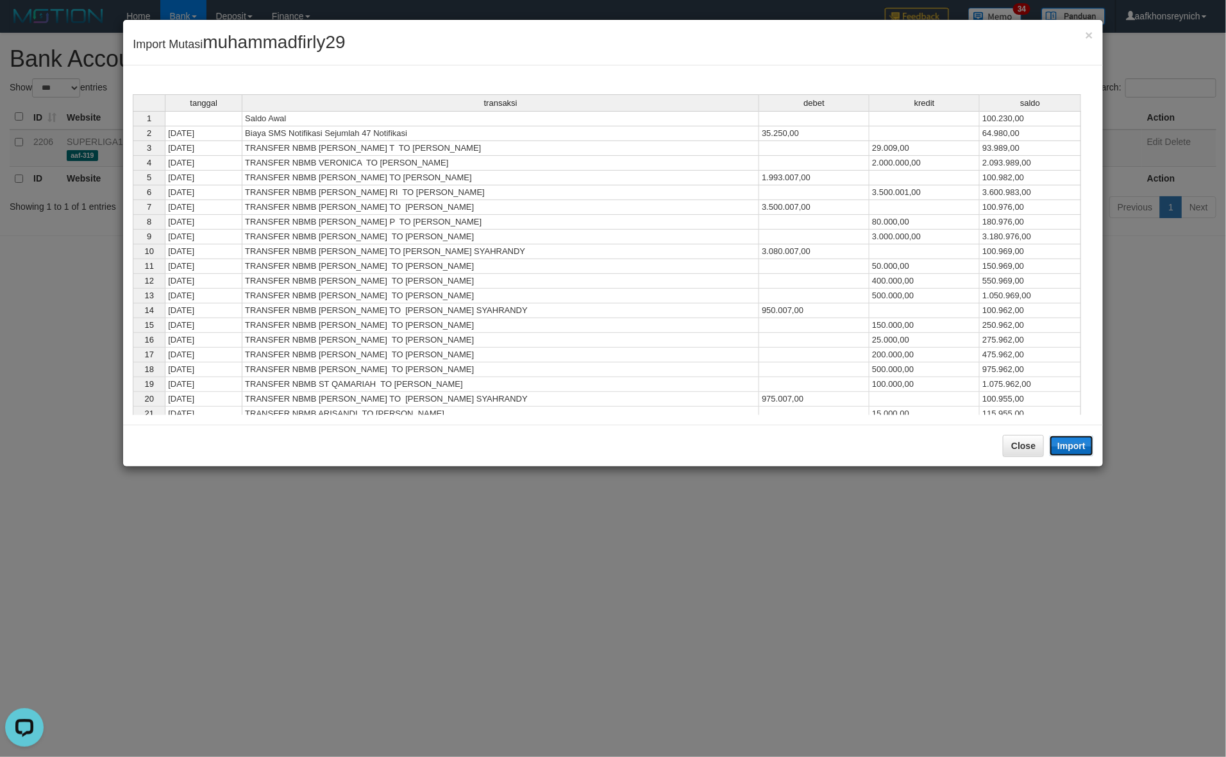
click at [1070, 444] on button "Import" at bounding box center [1072, 445] width 44 height 21
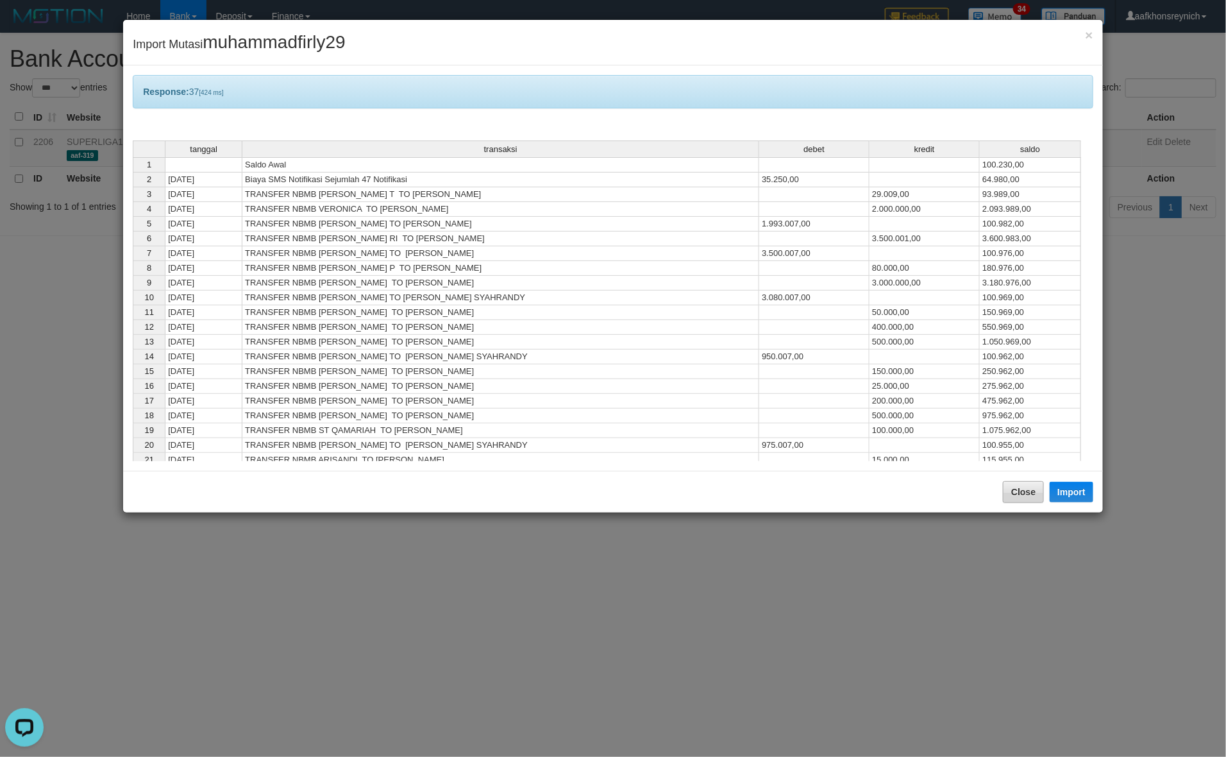
click at [1030, 504] on div "Close Import" at bounding box center [613, 492] width 980 height 42
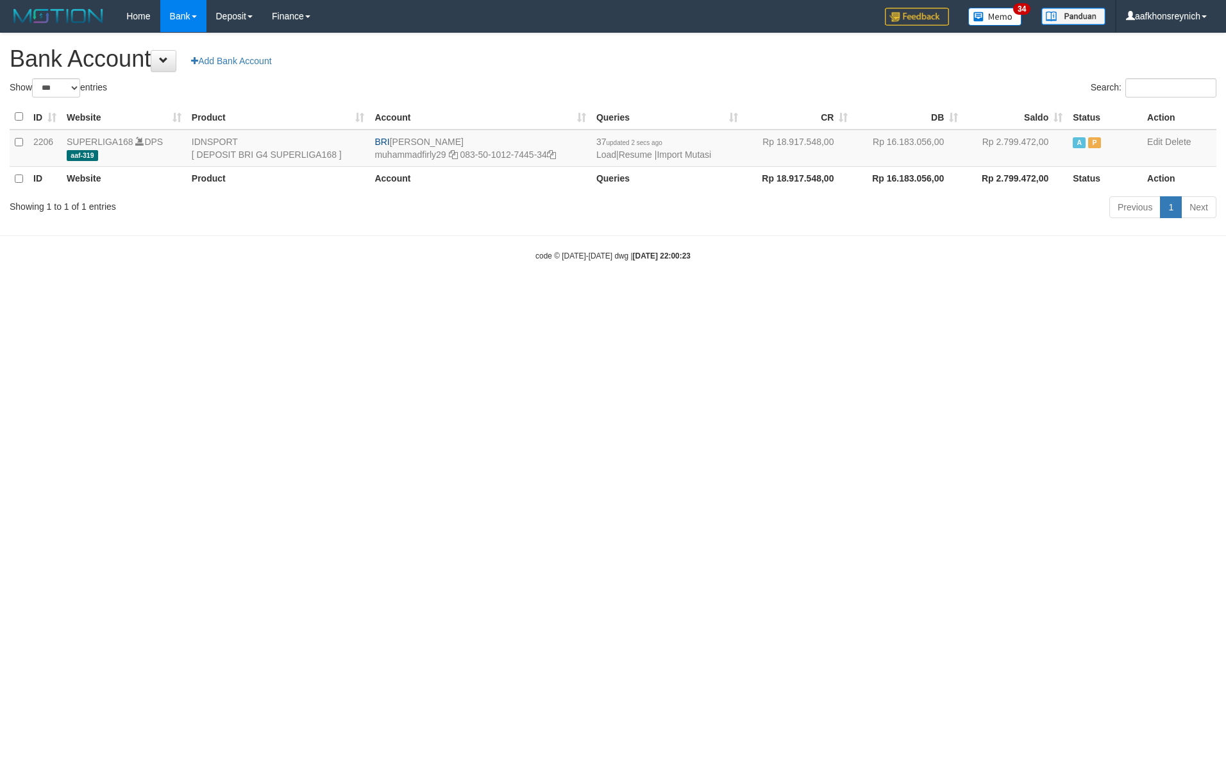
select select "***"
drag, startPoint x: 391, startPoint y: 136, endPoint x: 486, endPoint y: 137, distance: 94.3
click at [486, 137] on td "BRI [PERSON_NAME] muhammadfirly29 083-50-1012-7445-34" at bounding box center [480, 148] width 222 height 37
copy td "[PERSON_NAME]"
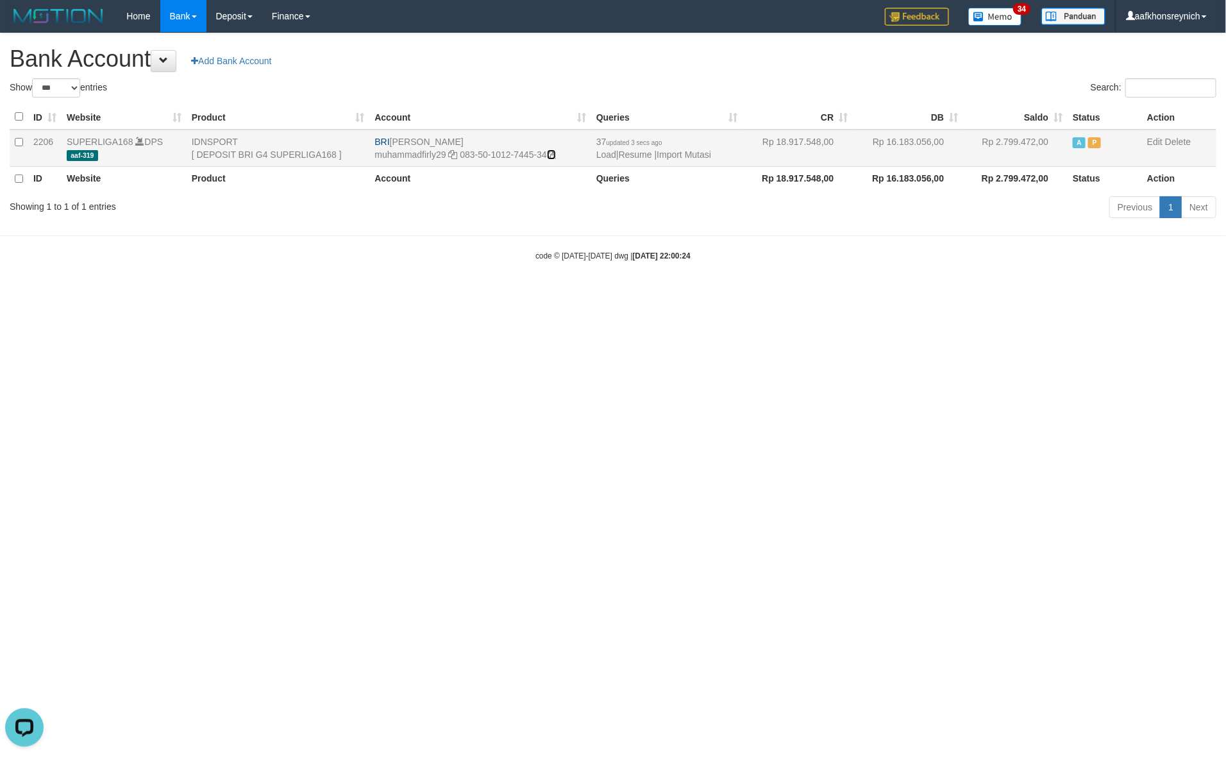
drag, startPoint x: 553, startPoint y: 154, endPoint x: 1201, endPoint y: 231, distance: 653.0
click at [554, 154] on icon at bounding box center [551, 154] width 9 height 9
click at [696, 156] on link "Import Mutasi" at bounding box center [684, 154] width 55 height 10
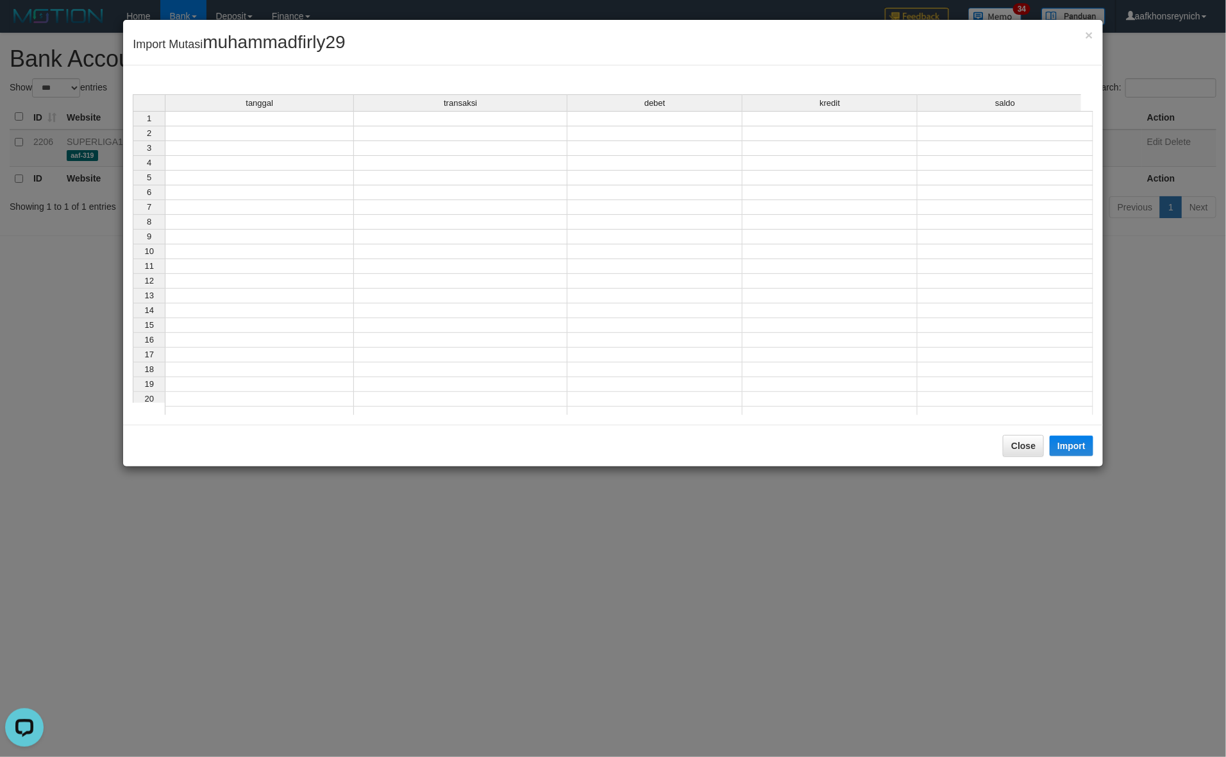
click at [315, 110] on div "tanggal" at bounding box center [259, 103] width 188 height 16
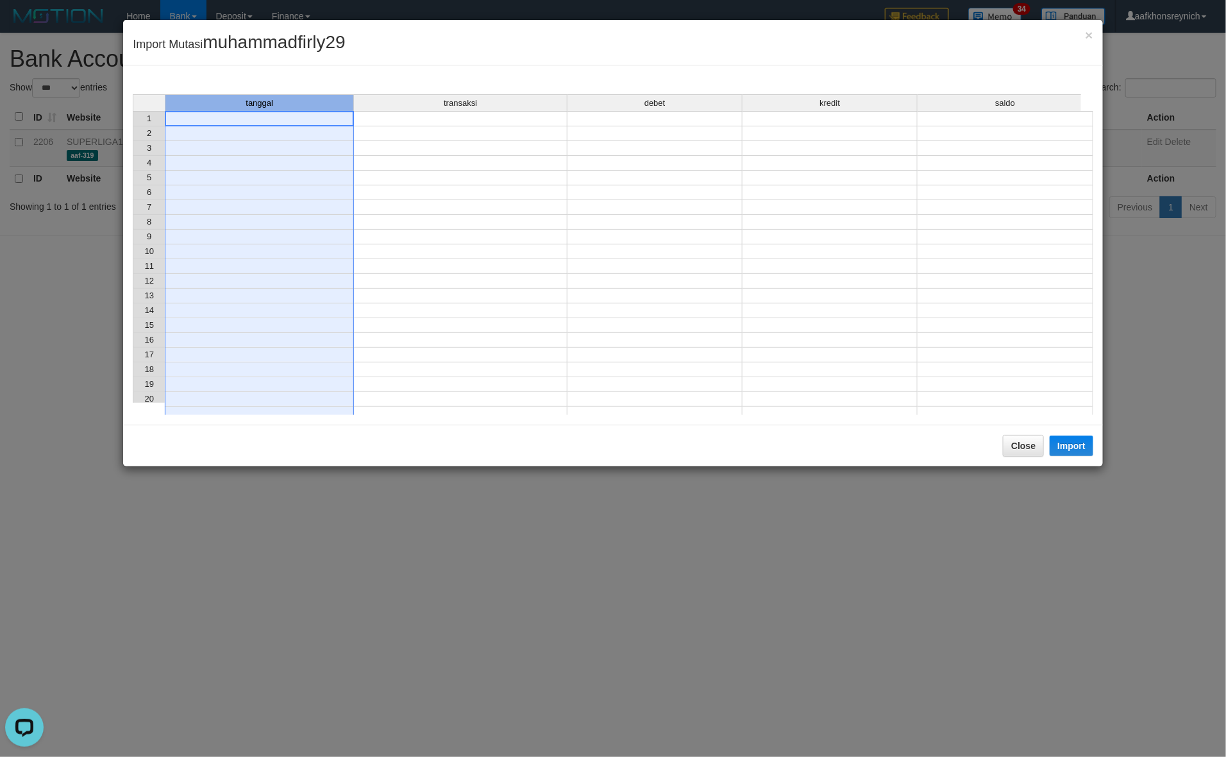
click at [318, 122] on td at bounding box center [259, 118] width 189 height 15
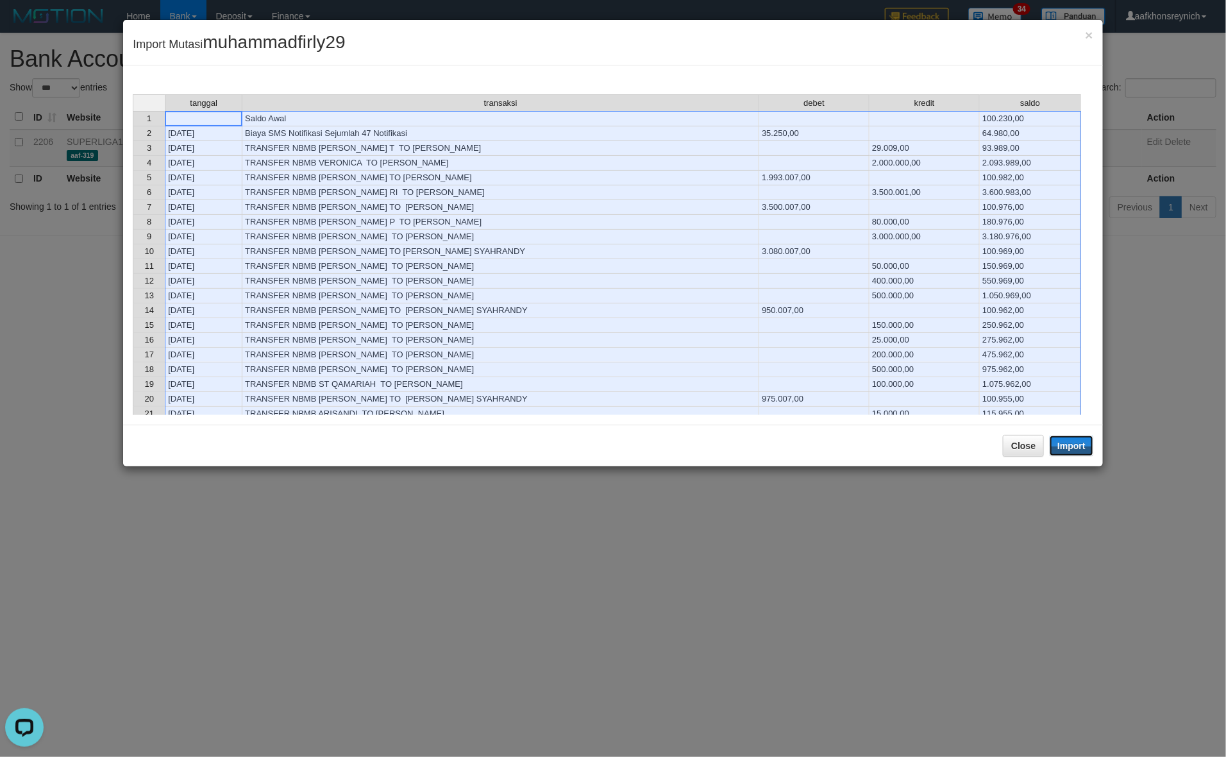
drag, startPoint x: 1068, startPoint y: 443, endPoint x: 1222, endPoint y: 453, distance: 154.9
click at [1068, 443] on button "Import" at bounding box center [1072, 445] width 44 height 21
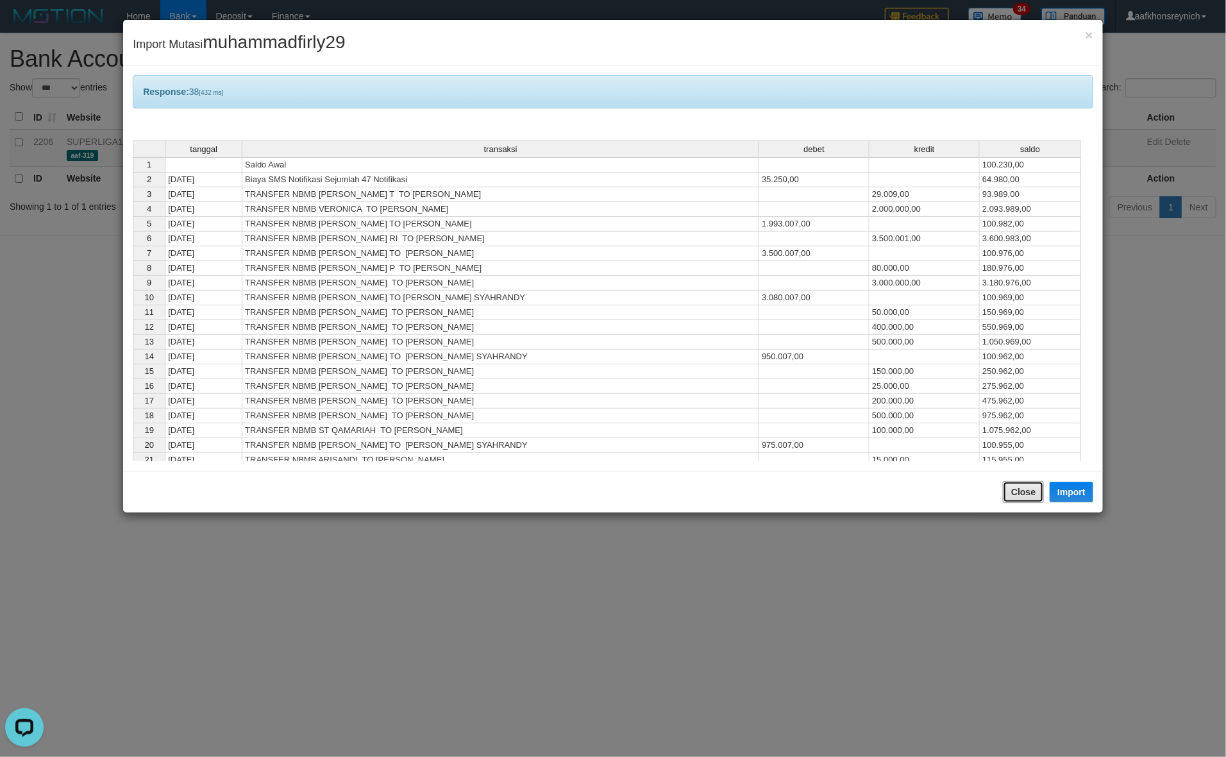
drag, startPoint x: 1019, startPoint y: 495, endPoint x: 1027, endPoint y: 476, distance: 20.7
click at [1020, 495] on button "Close" at bounding box center [1023, 492] width 41 height 22
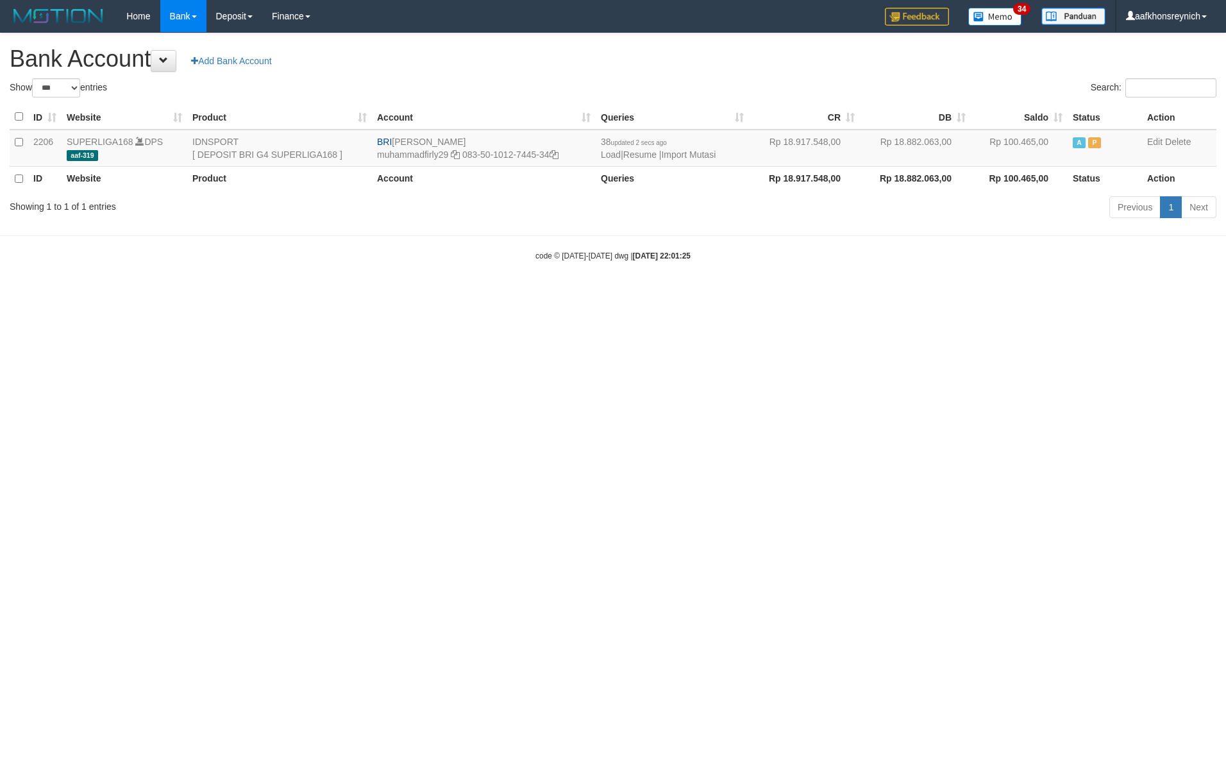
select select "***"
click at [698, 156] on link "Import Mutasi" at bounding box center [688, 154] width 55 height 10
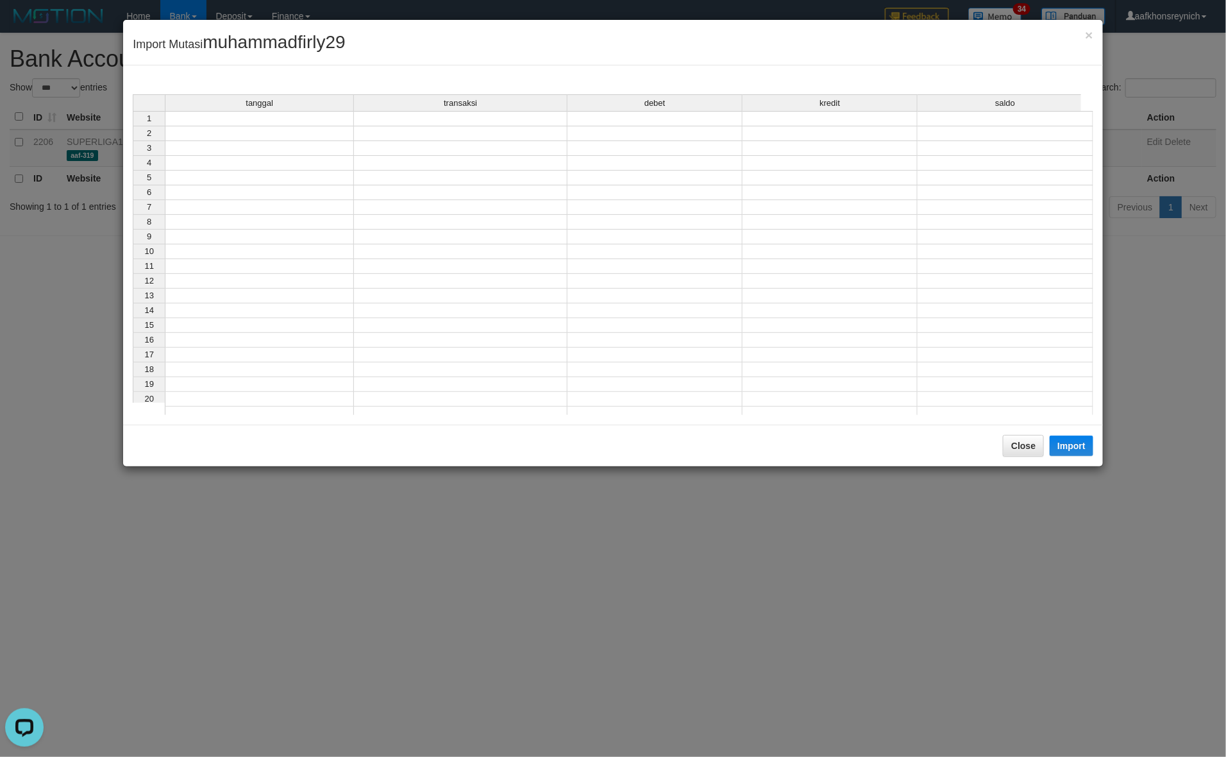
click at [262, 123] on td at bounding box center [259, 118] width 189 height 15
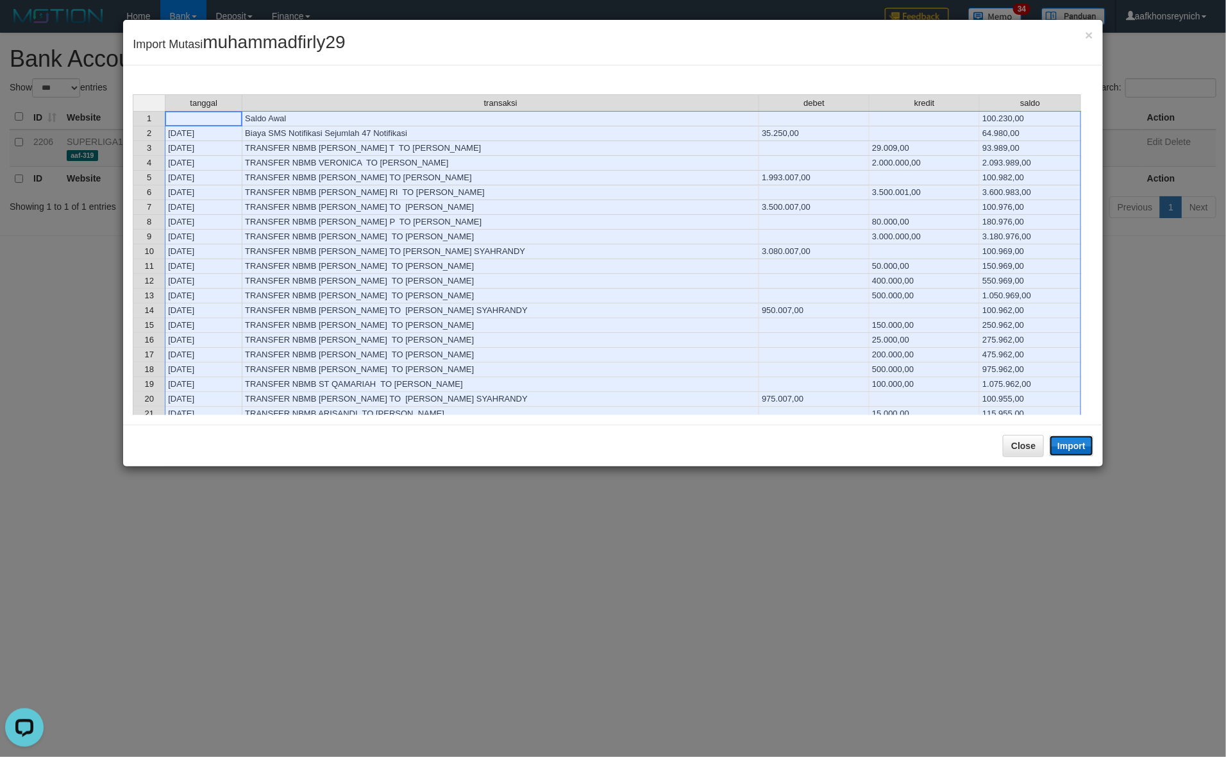
click at [1066, 455] on button "Import" at bounding box center [1072, 445] width 44 height 21
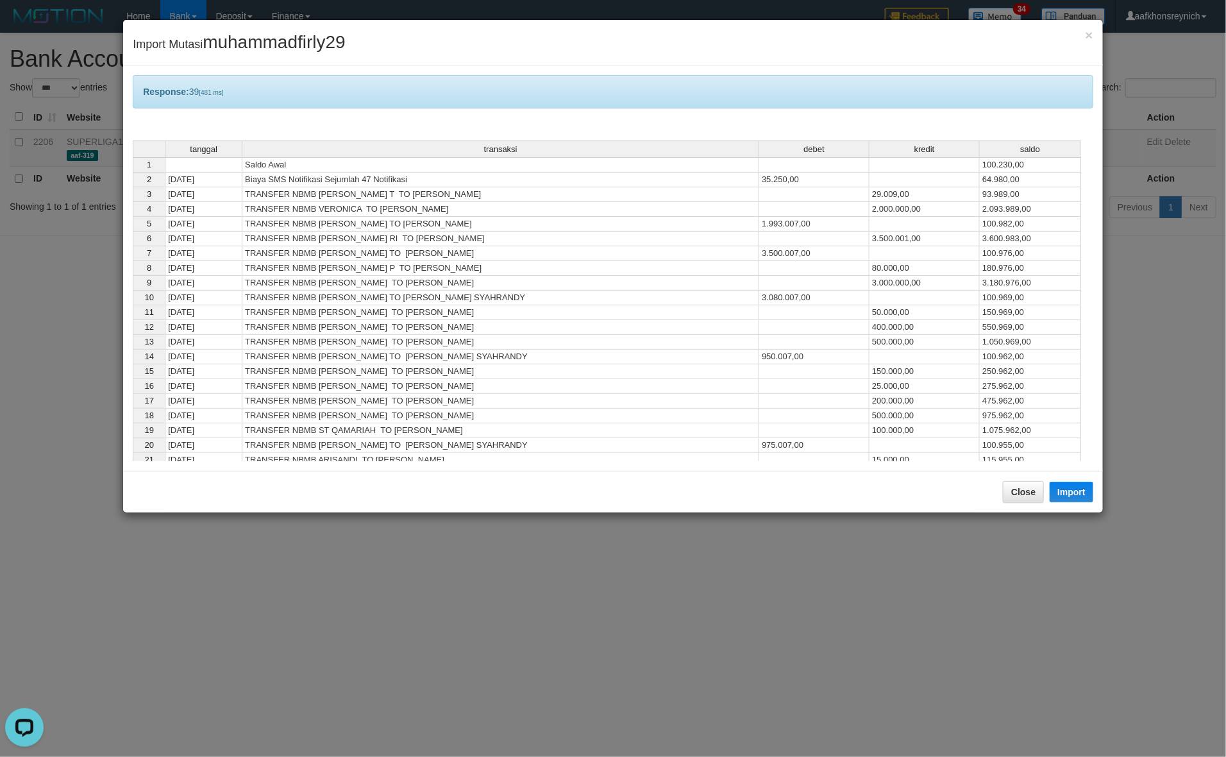
drag, startPoint x: 956, startPoint y: 414, endPoint x: 995, endPoint y: 394, distance: 44.2
click at [956, 406] on tbody "1 Saldo Awal 100.230,00 2 01/10/25 Biaya SMS Notifikasi Sejumlah 47 Notifikasi …" at bounding box center [607, 334] width 949 height 355
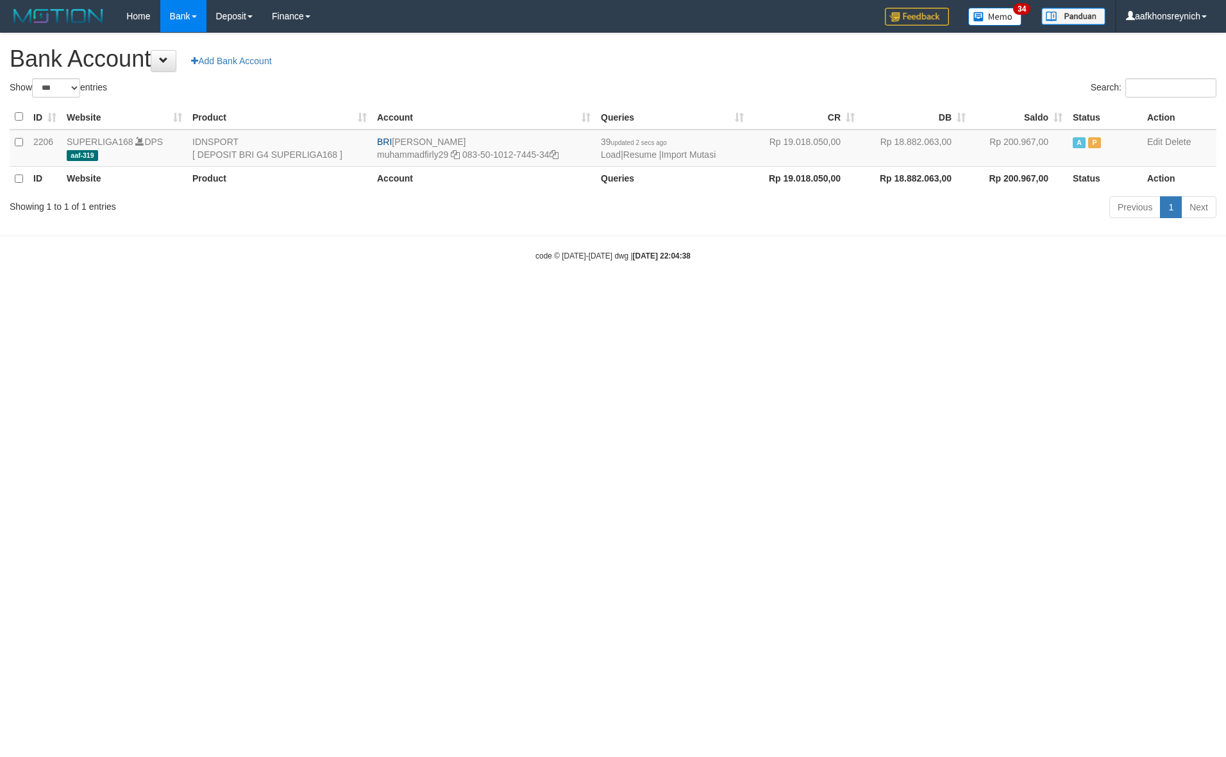
select select "***"
click at [710, 294] on html "Toggle navigation Home Bank Account List Load By Website Group [ISPORT] SUPERLI…" at bounding box center [613, 147] width 1226 height 294
select select "***"
click at [696, 158] on link "Import Mutasi" at bounding box center [688, 154] width 55 height 10
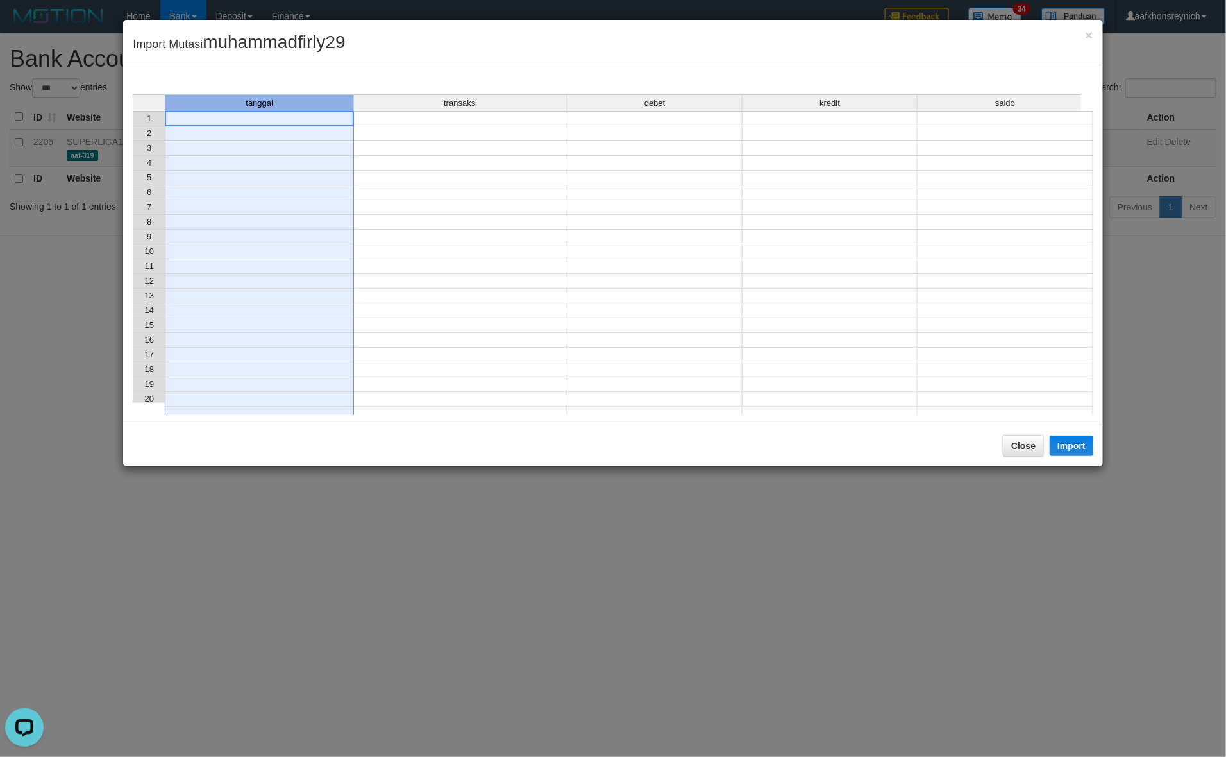
drag, startPoint x: 305, startPoint y: 110, endPoint x: 328, endPoint y: 128, distance: 28.7
click at [305, 111] on div "tanggal transaksi debet kredit saldo" at bounding box center [607, 103] width 949 height 19
click at [335, 117] on td at bounding box center [259, 118] width 189 height 15
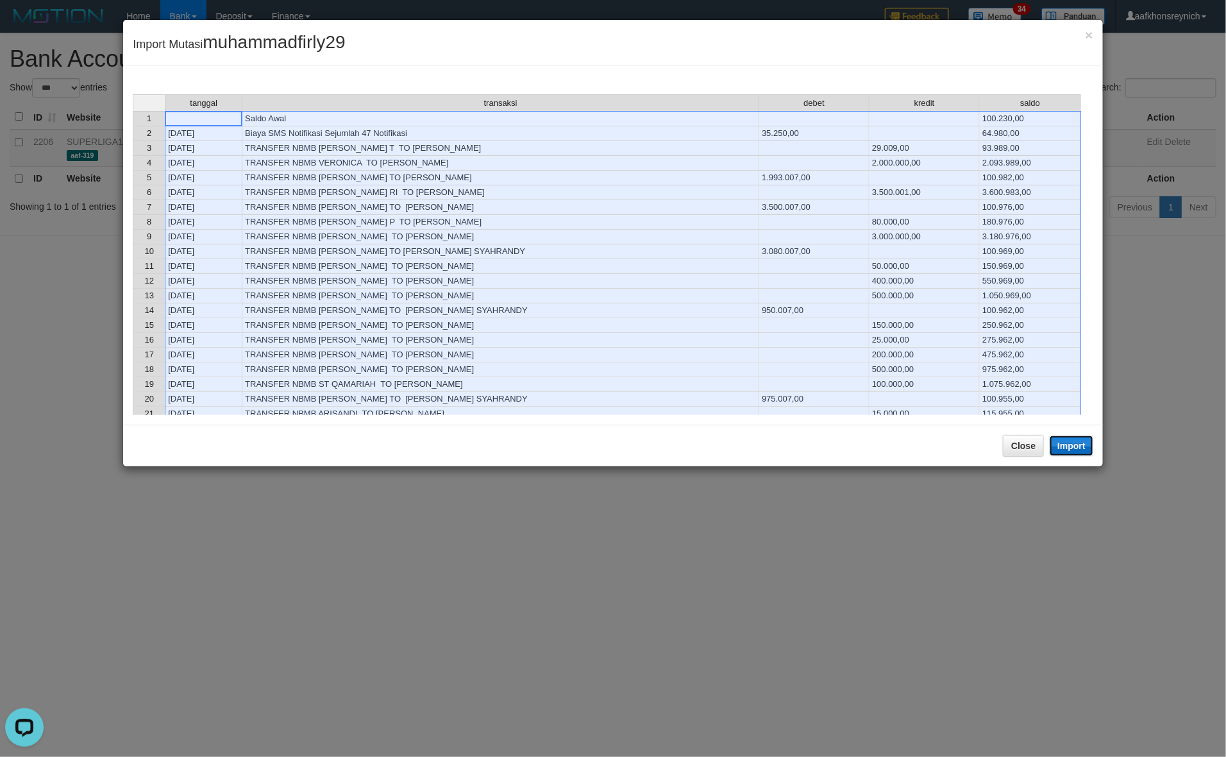
click at [1067, 446] on button "Import" at bounding box center [1072, 445] width 44 height 21
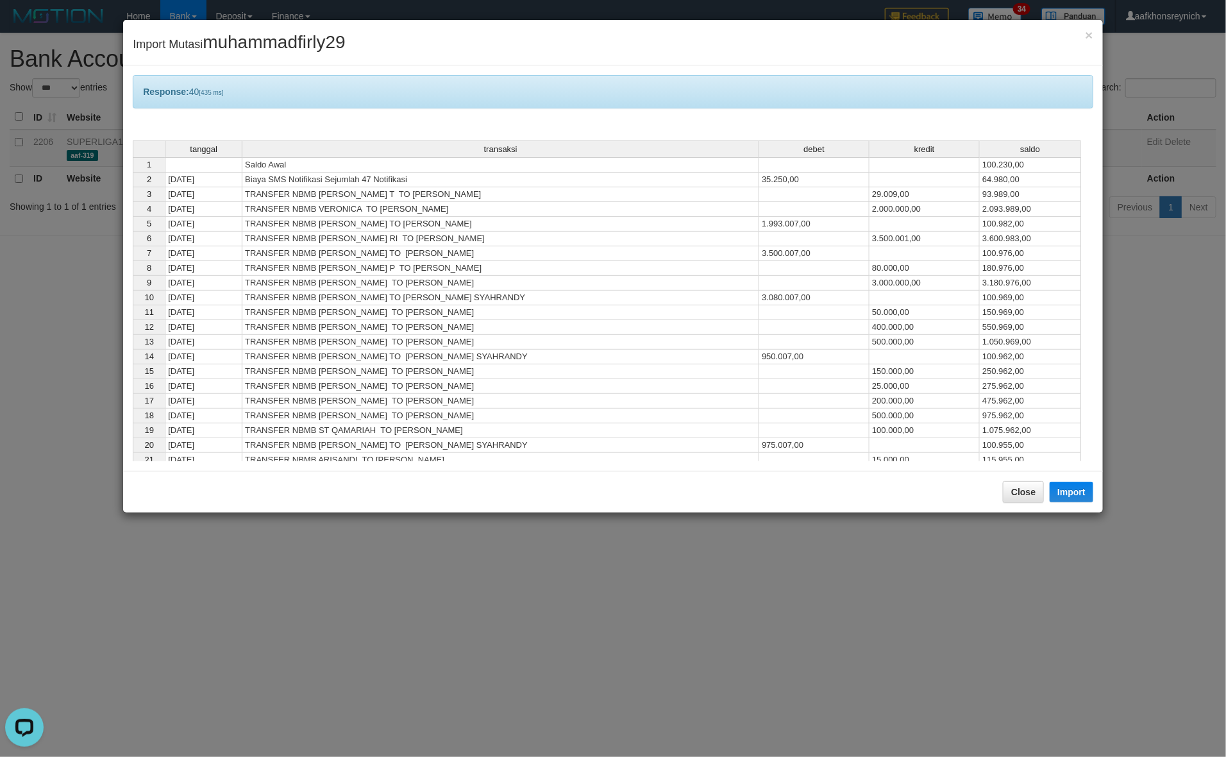
click at [1049, 495] on div "Close Import" at bounding box center [613, 492] width 980 height 42
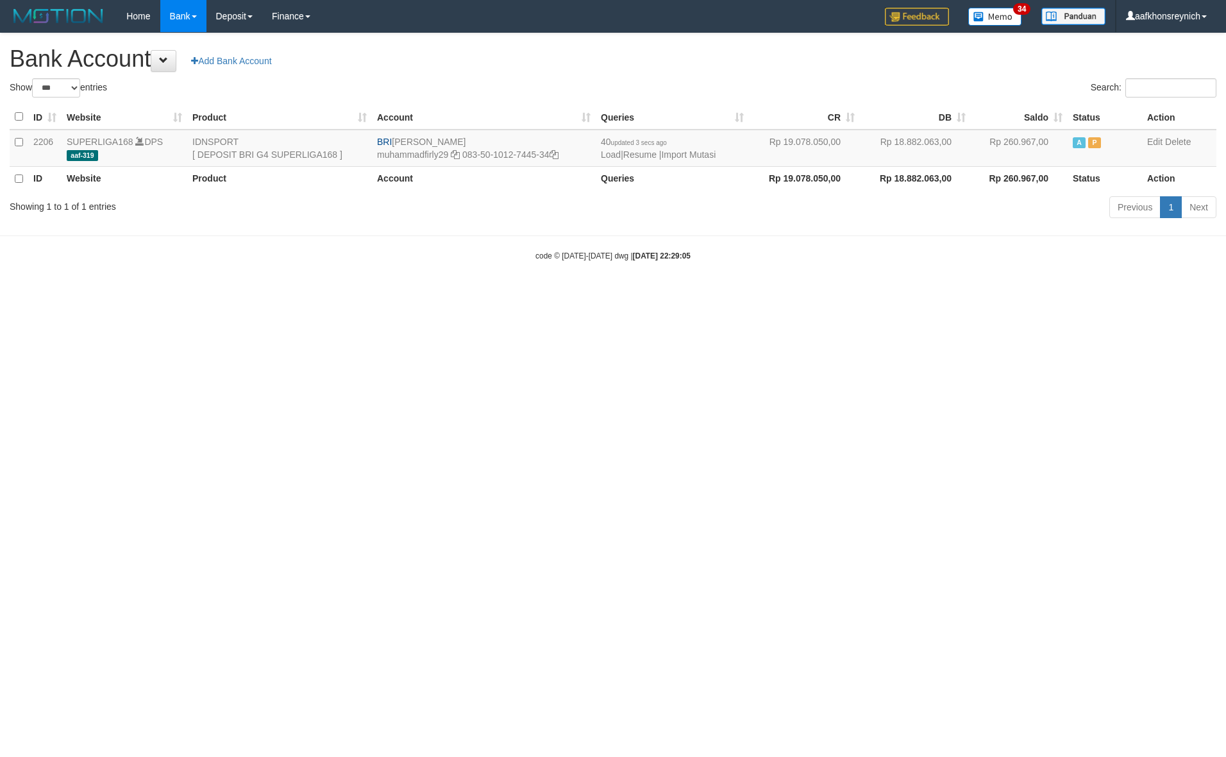
select select "***"
click at [1011, 294] on html "Toggle navigation Home Bank Account List Load By Website Group [ISPORT] SUPERLI…" at bounding box center [613, 147] width 1226 height 294
click at [686, 154] on link "Import Mutasi" at bounding box center [688, 154] width 55 height 10
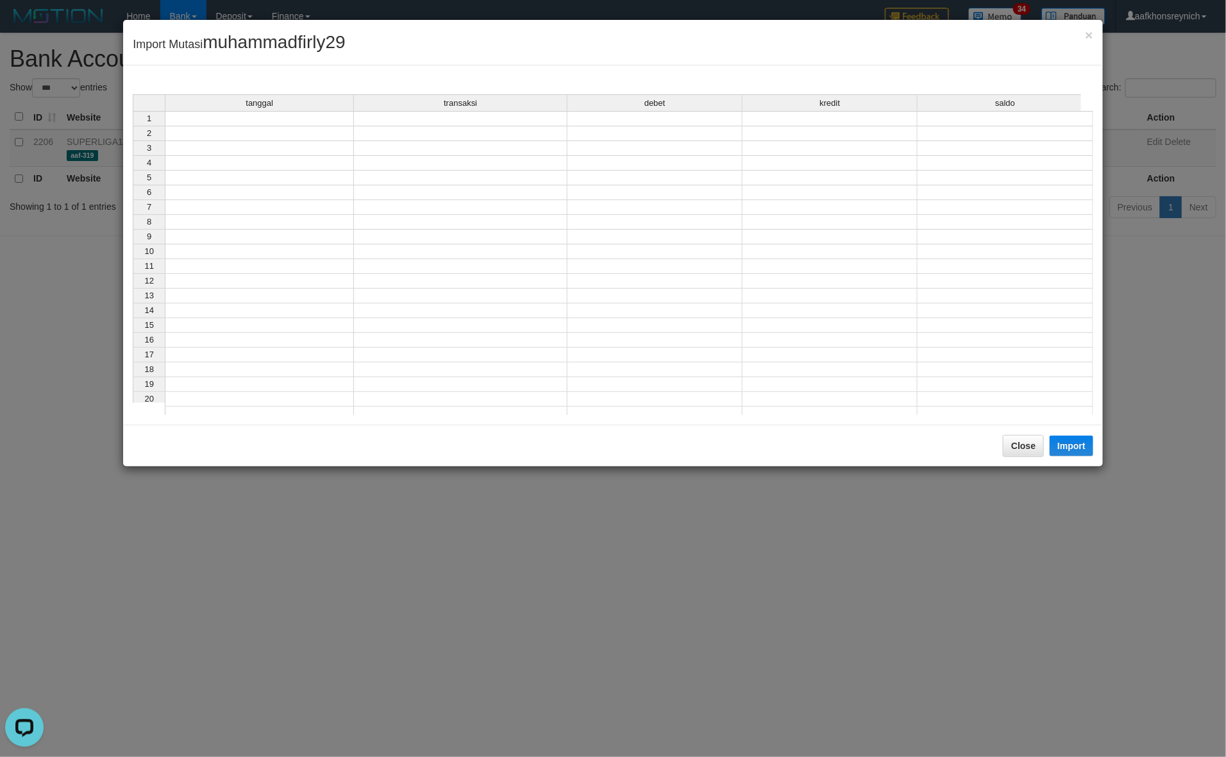
click at [325, 119] on td at bounding box center [259, 118] width 189 height 15
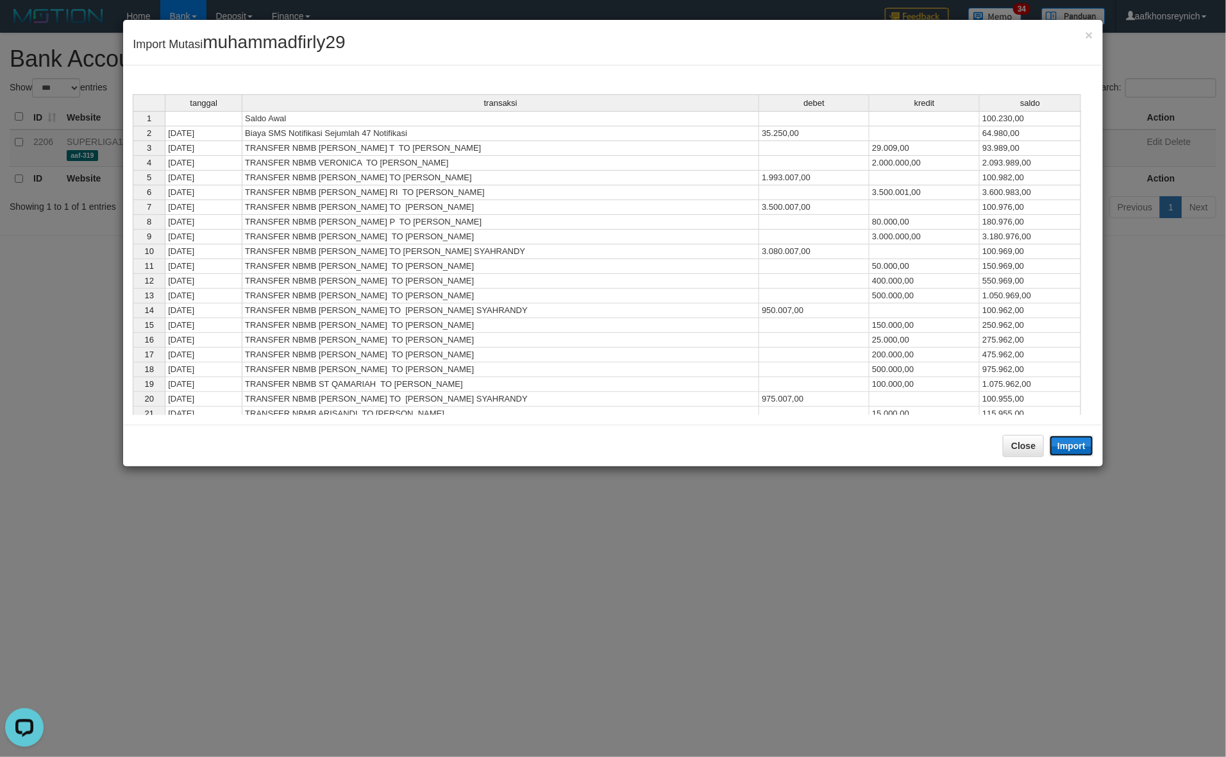
click at [1070, 441] on button "Import" at bounding box center [1072, 445] width 44 height 21
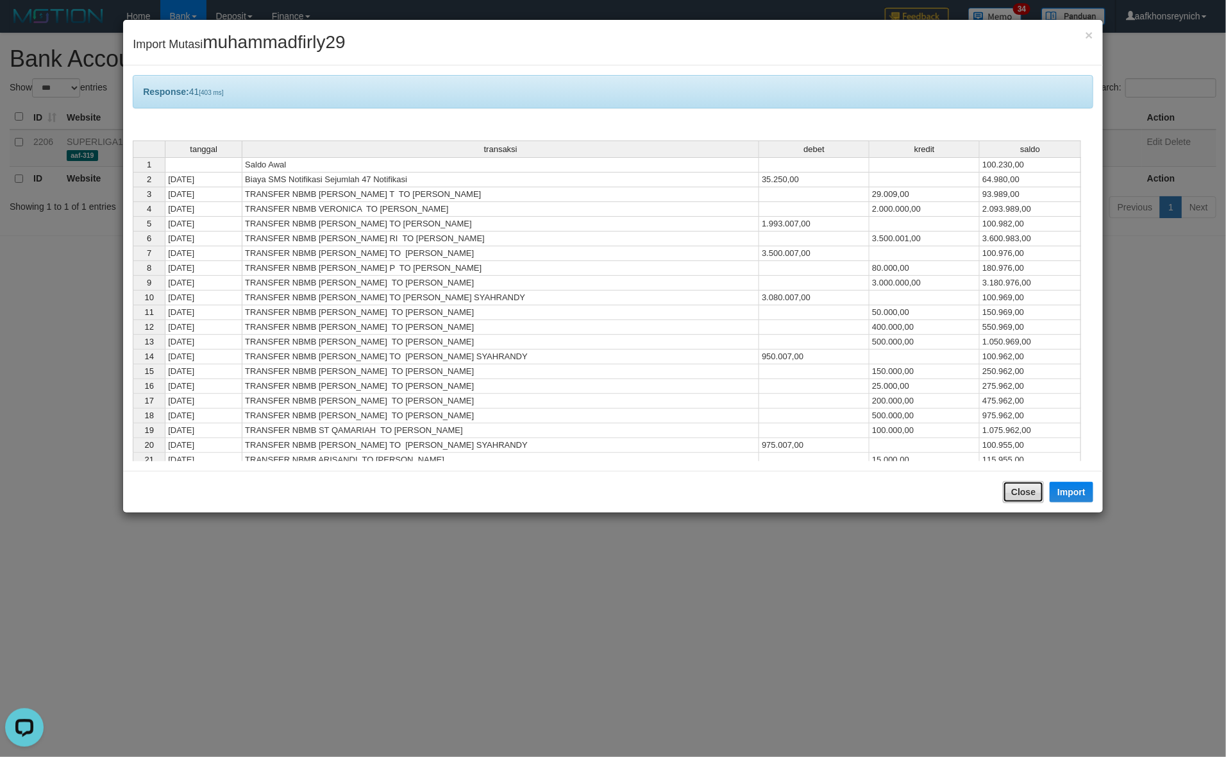
click at [1025, 498] on button "Close" at bounding box center [1023, 492] width 41 height 22
